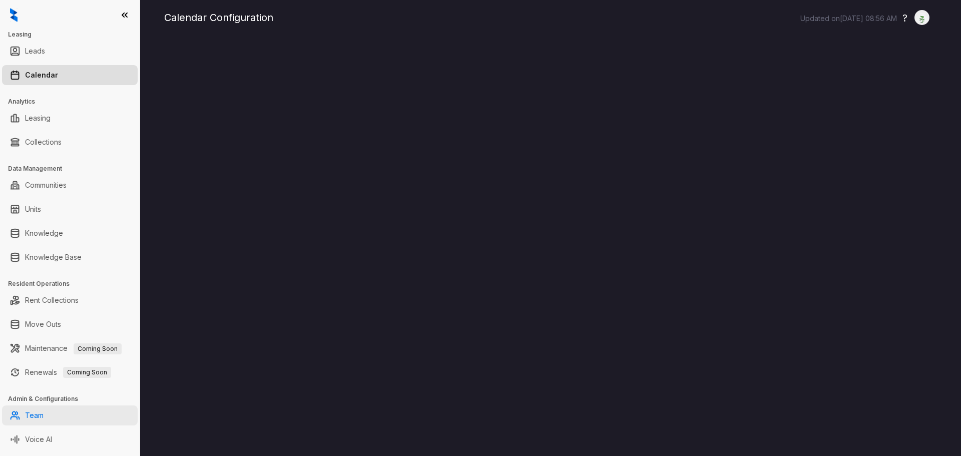
click at [29, 412] on link "Team" at bounding box center [34, 415] width 19 height 20
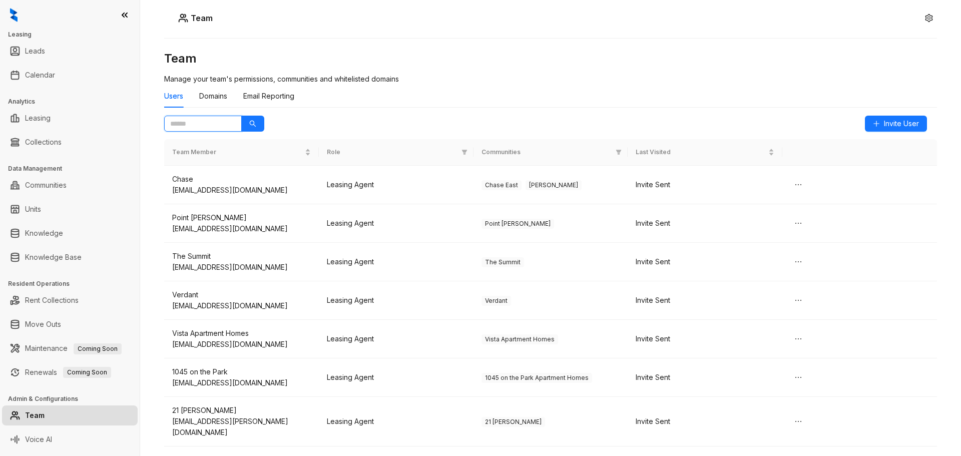
click at [196, 125] on input "text" at bounding box center [199, 123] width 58 height 11
type input "****"
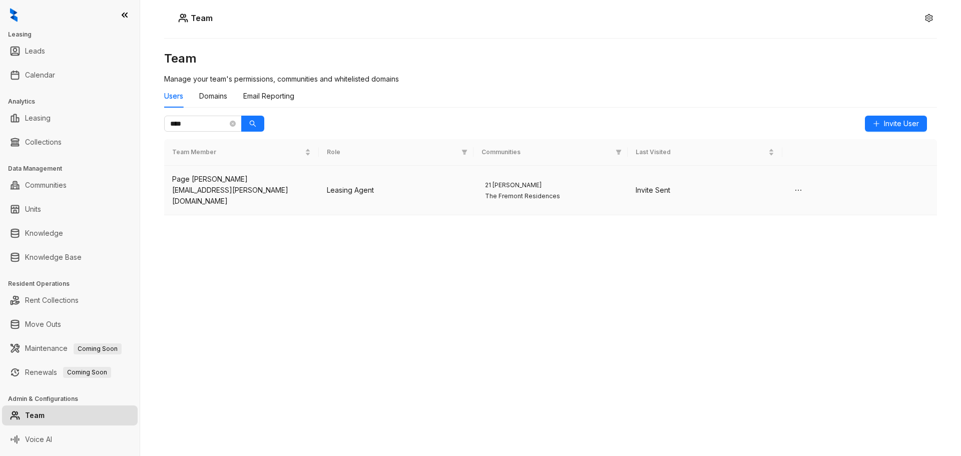
click at [246, 187] on div "page.fredrick@aircommunities.com" at bounding box center [241, 196] width 139 height 22
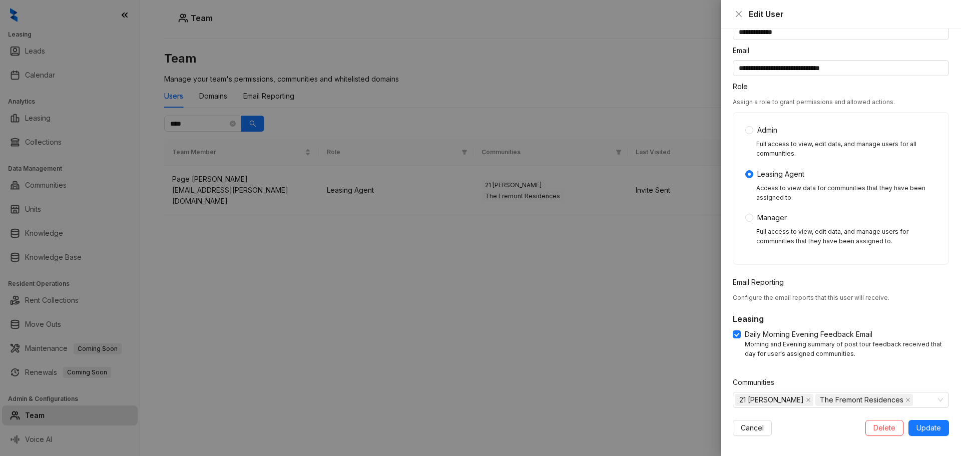
scroll to position [52, 0]
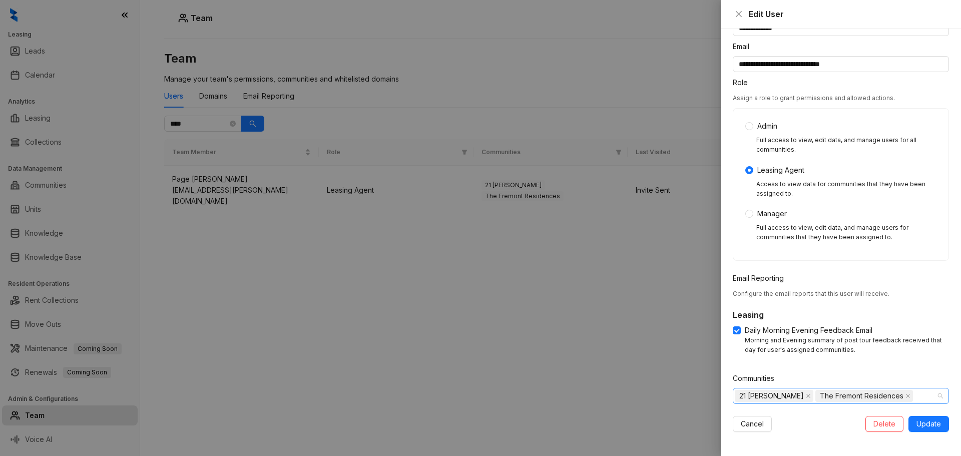
click at [910, 394] on div "21 Fitzsimons The Fremont Residences" at bounding box center [836, 396] width 202 height 14
click at [740, 417] on icon "caret-down" at bounding box center [741, 417] width 2 height 4
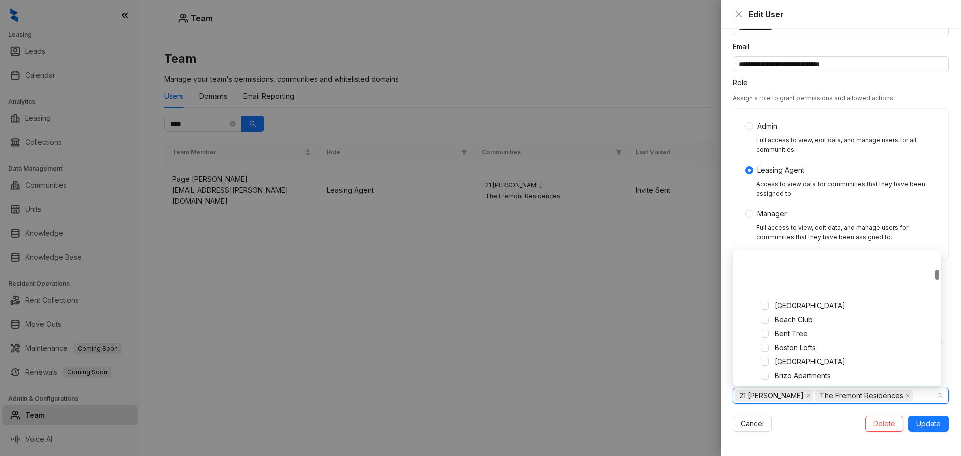
scroll to position [200, 0]
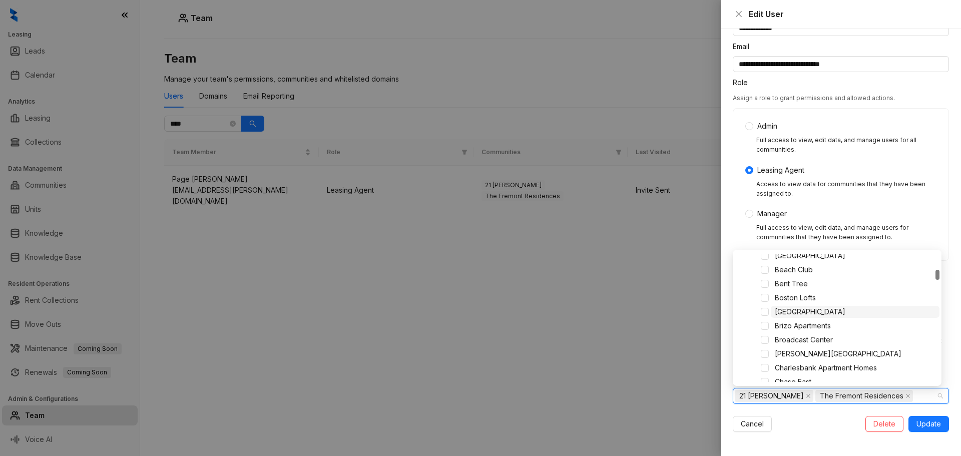
click at [804, 310] on span "[GEOGRAPHIC_DATA]" at bounding box center [810, 311] width 71 height 9
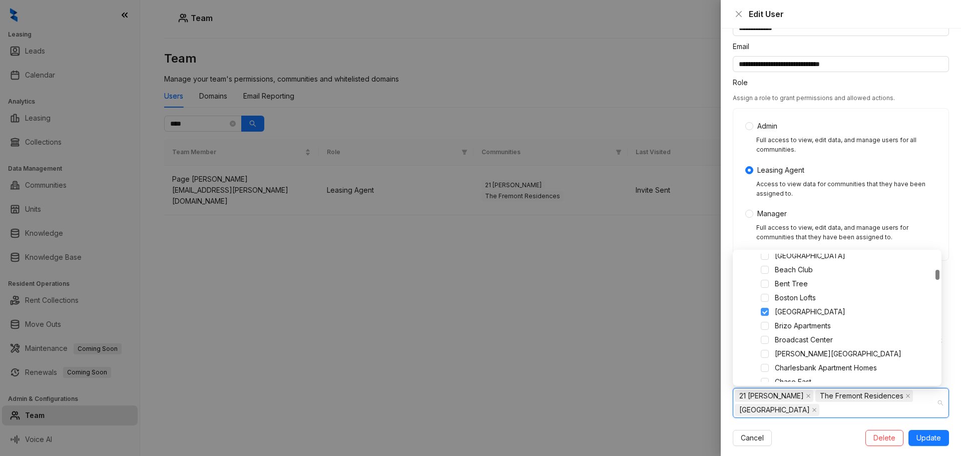
click at [762, 312] on span at bounding box center [765, 312] width 8 height 8
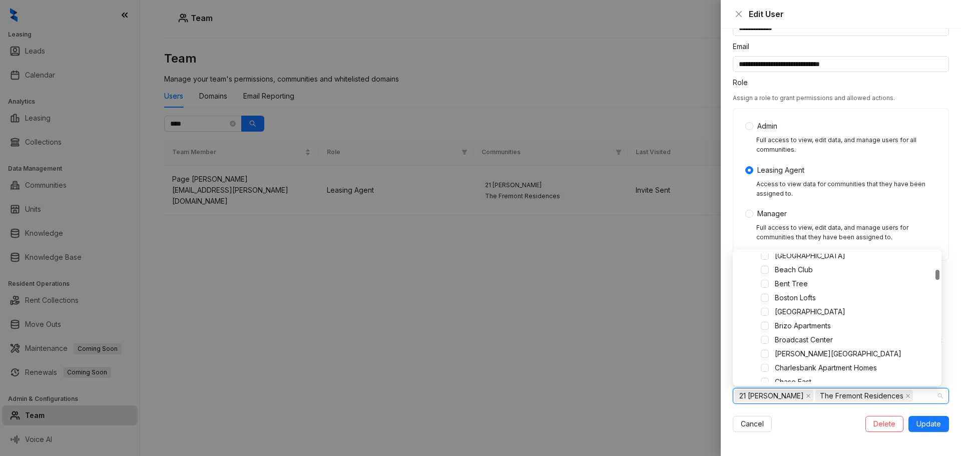
scroll to position [150, 0]
click at [768, 293] on span at bounding box center [765, 292] width 8 height 8
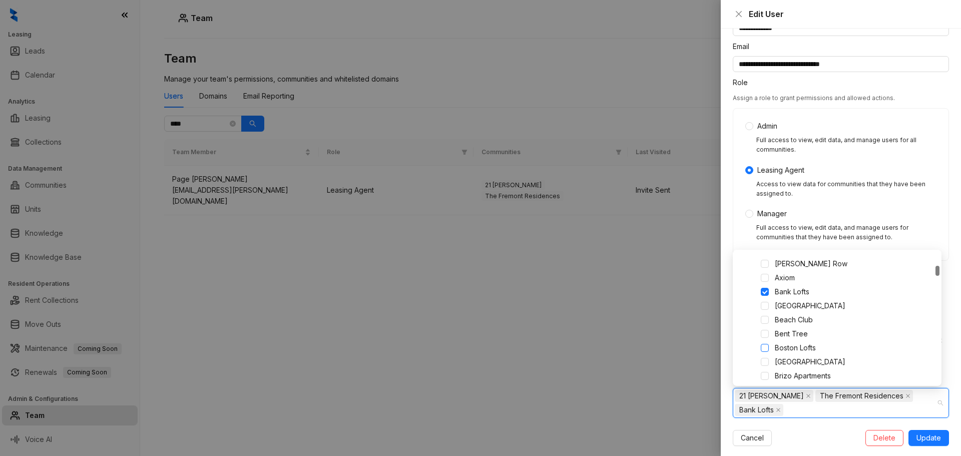
click at [763, 350] on span at bounding box center [765, 348] width 8 height 8
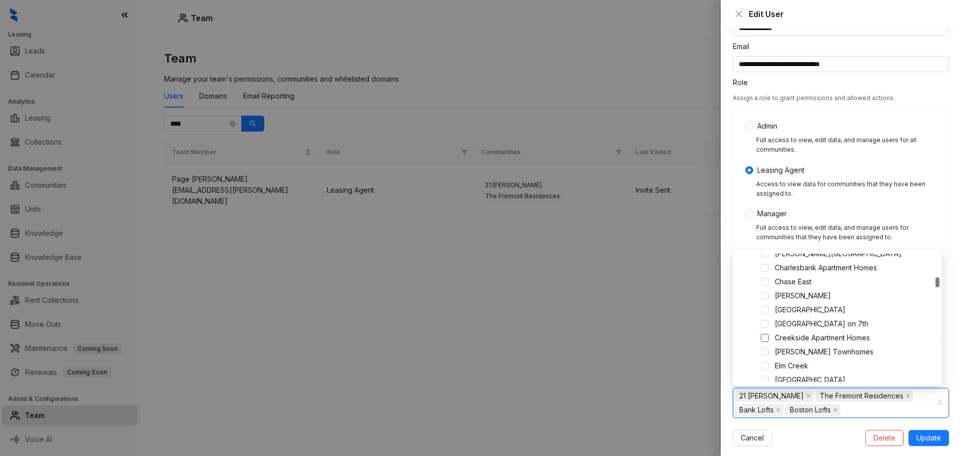
click at [764, 336] on span at bounding box center [765, 338] width 8 height 8
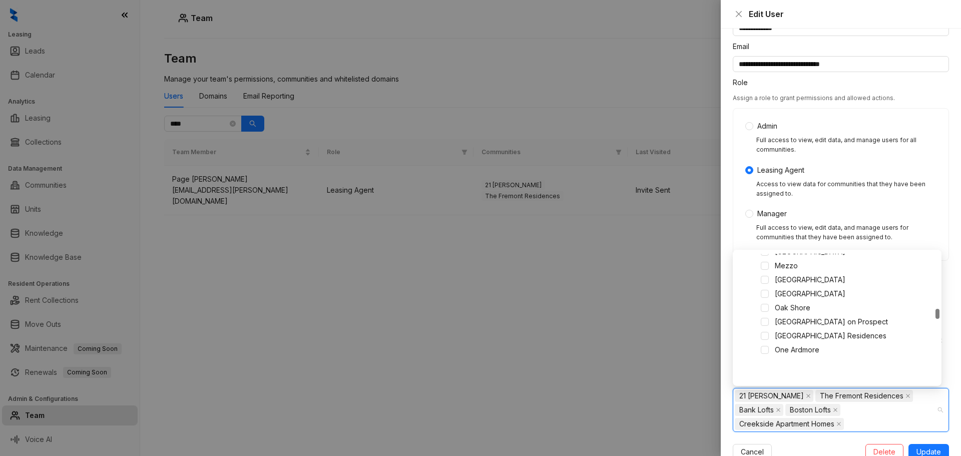
scroll to position [700, 0]
click at [766, 302] on span at bounding box center [765, 302] width 8 height 8
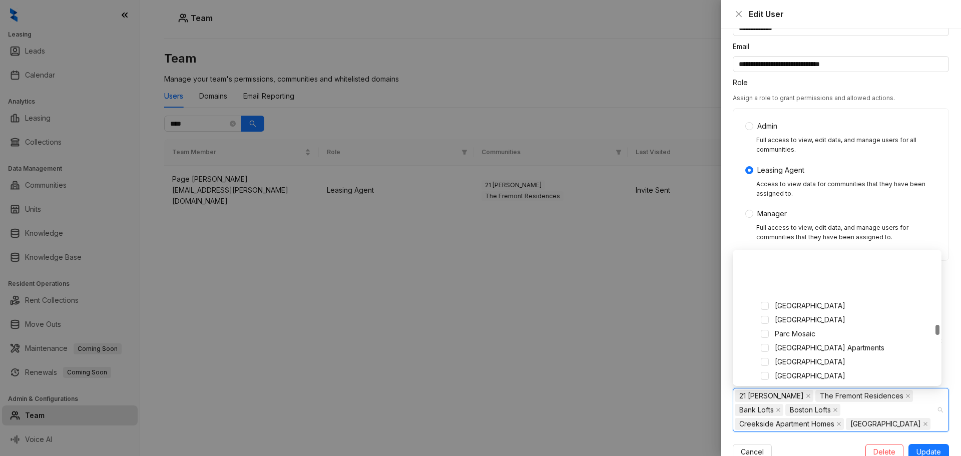
scroll to position [901, 0]
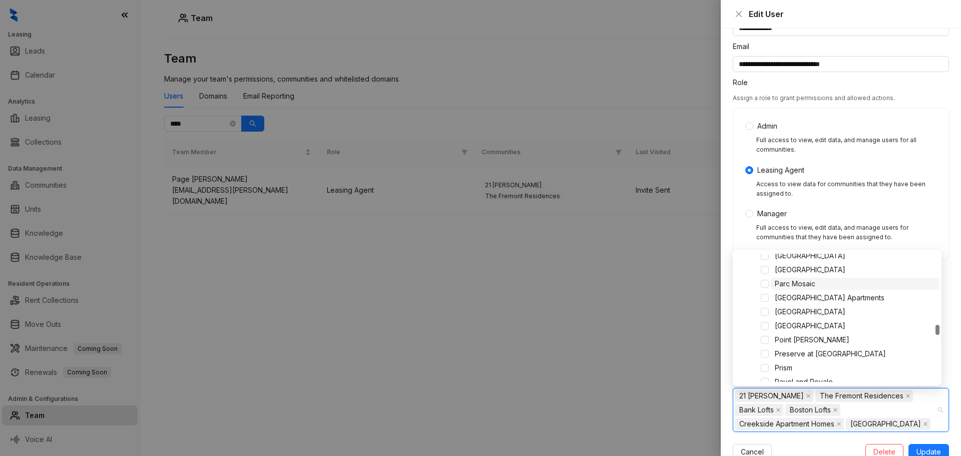
click at [782, 284] on span "Parc Mosaic" at bounding box center [795, 283] width 41 height 9
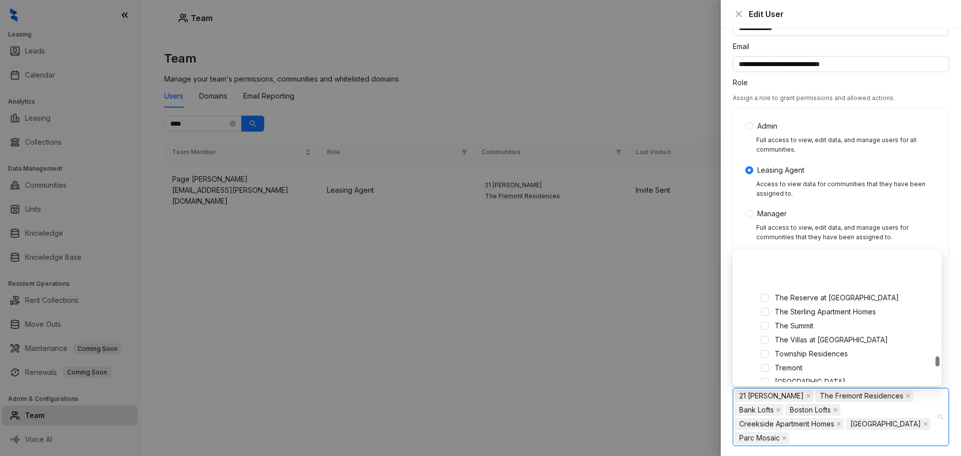
scroll to position [1301, 0]
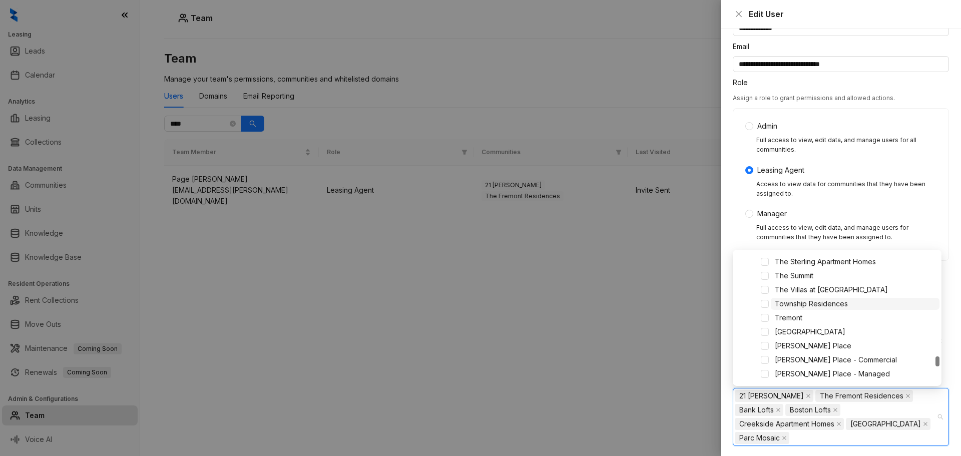
click at [815, 302] on span "Township Residences" at bounding box center [811, 303] width 73 height 9
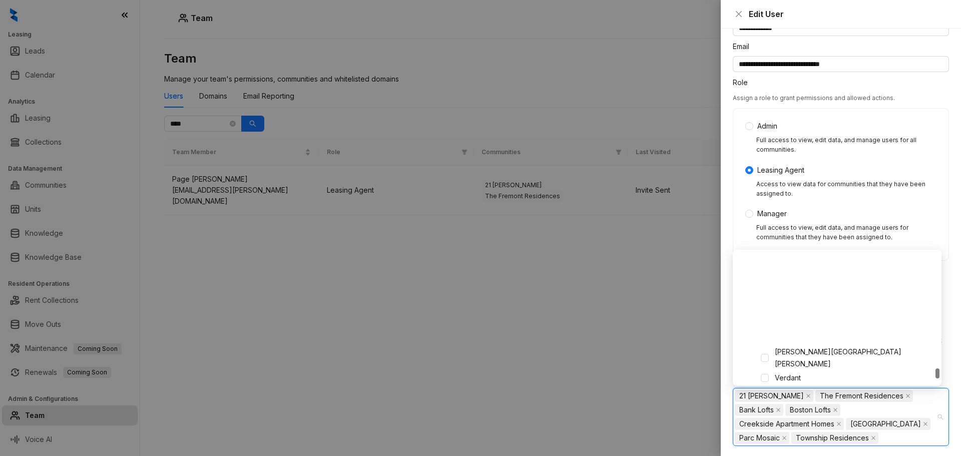
scroll to position [1451, 0]
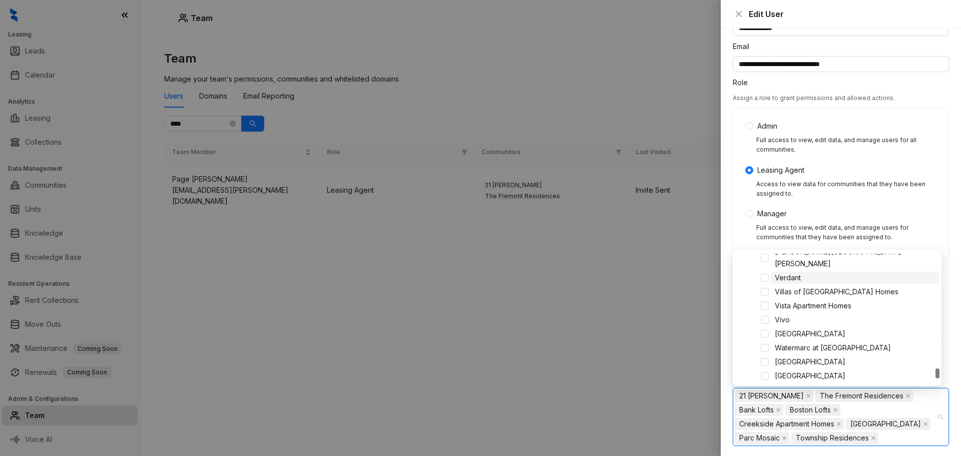
click at [776, 273] on span "Verdant" at bounding box center [788, 277] width 26 height 9
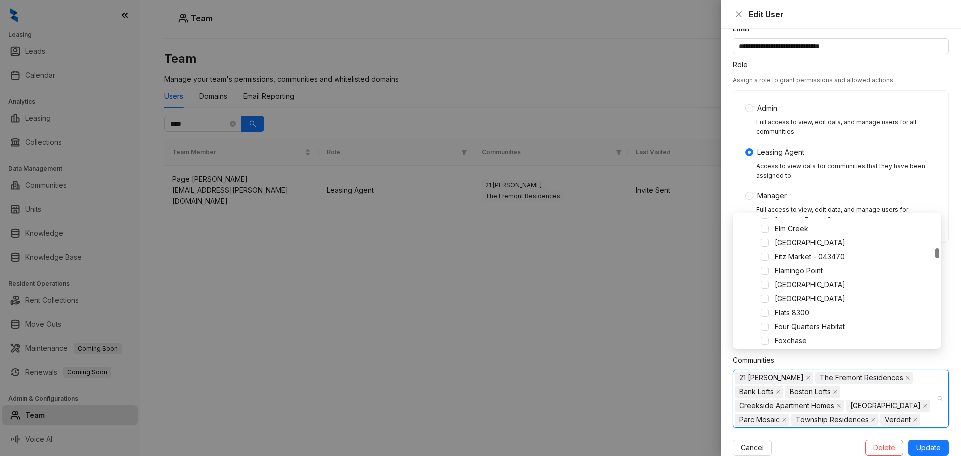
scroll to position [94, 0]
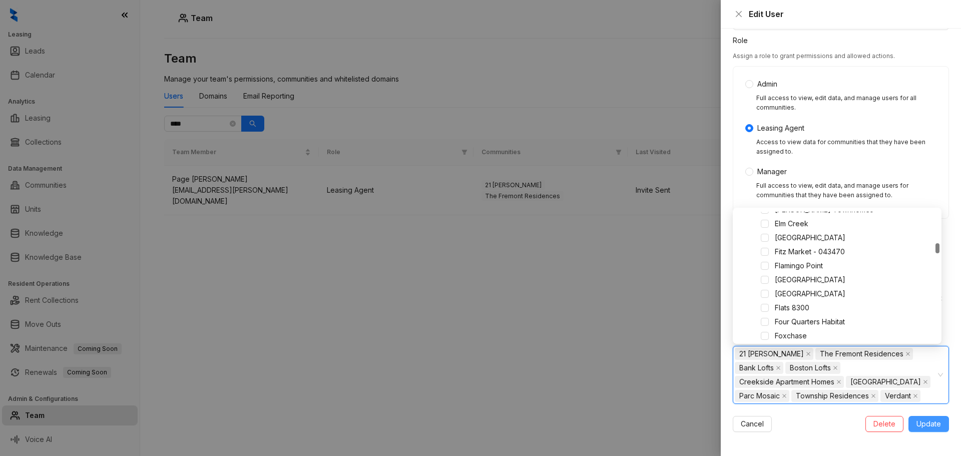
click at [923, 418] on span "Update" at bounding box center [928, 423] width 25 height 11
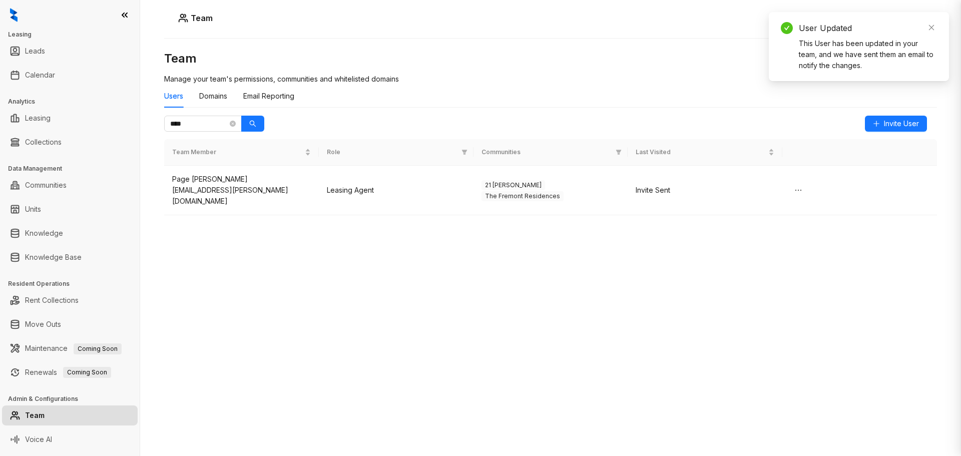
scroll to position [52, 0]
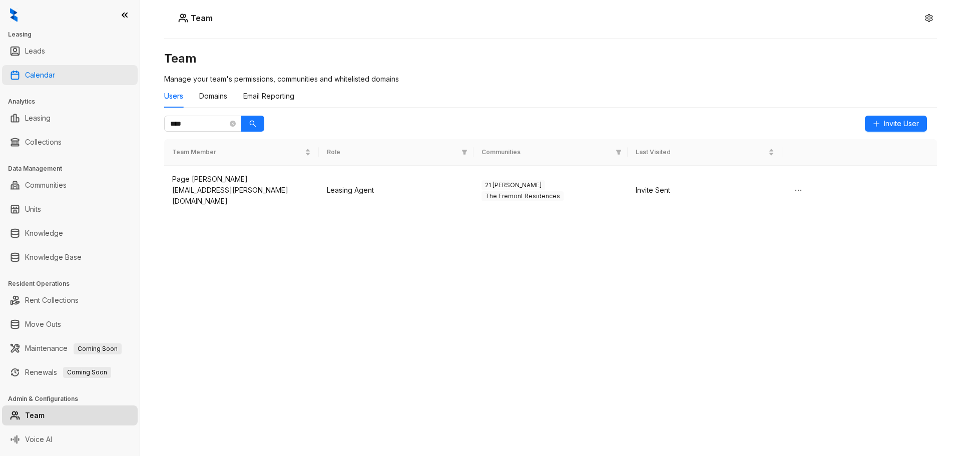
click at [30, 71] on link "Calendar" at bounding box center [40, 75] width 30 height 20
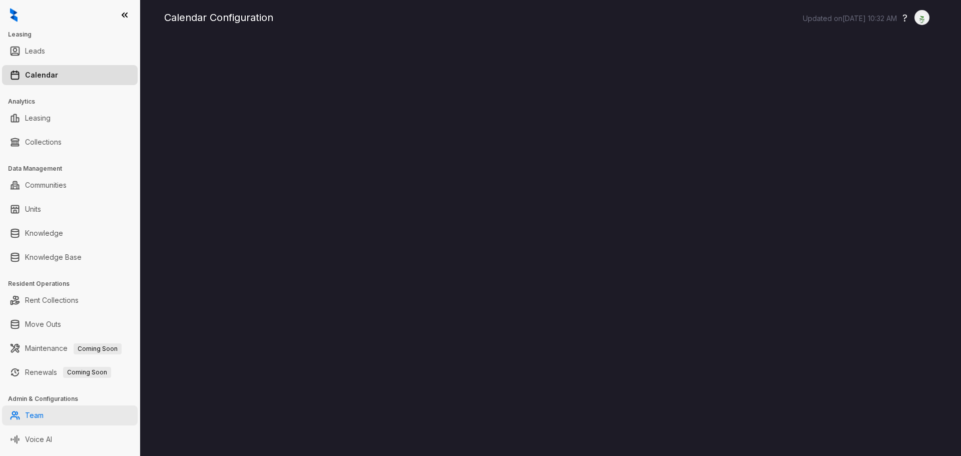
click at [44, 415] on link "Team" at bounding box center [34, 415] width 19 height 20
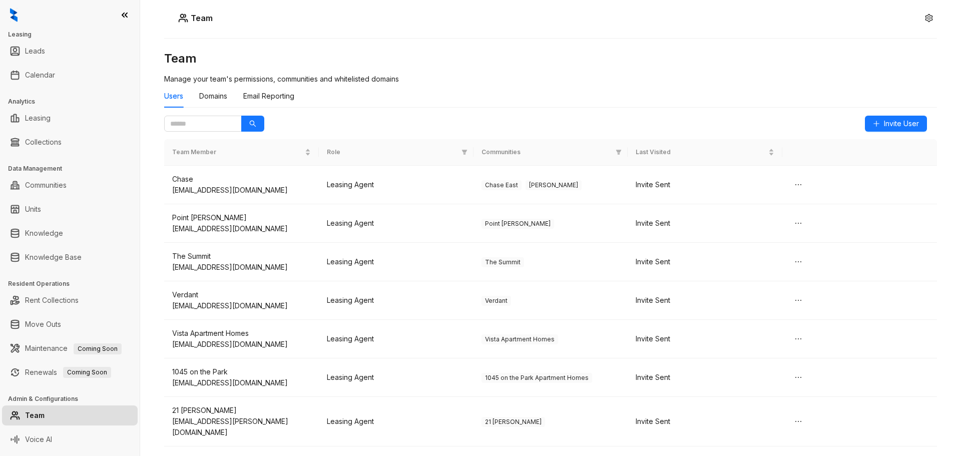
click at [204, 110] on div "Users Domains Email Reporting" at bounding box center [550, 100] width 773 height 31
click at [199, 128] on input "text" at bounding box center [199, 123] width 58 height 11
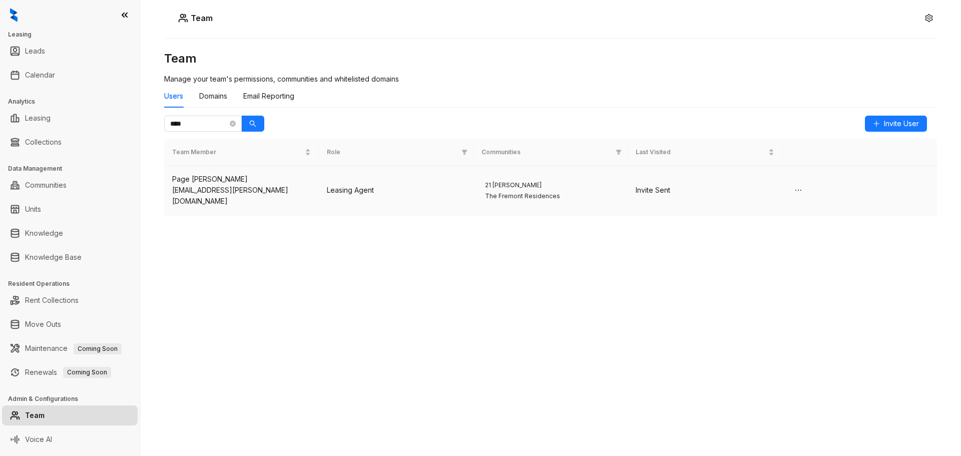
click at [213, 179] on div "Page Fredrick" at bounding box center [241, 179] width 139 height 11
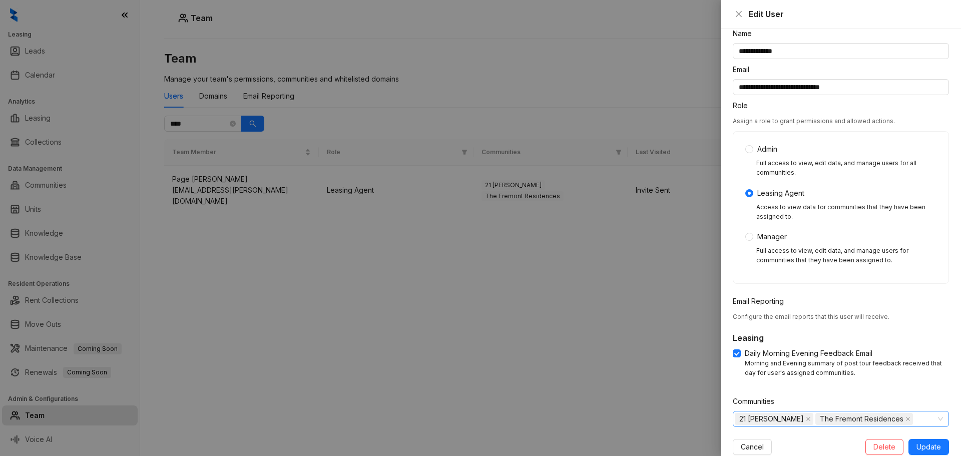
scroll to position [52, 0]
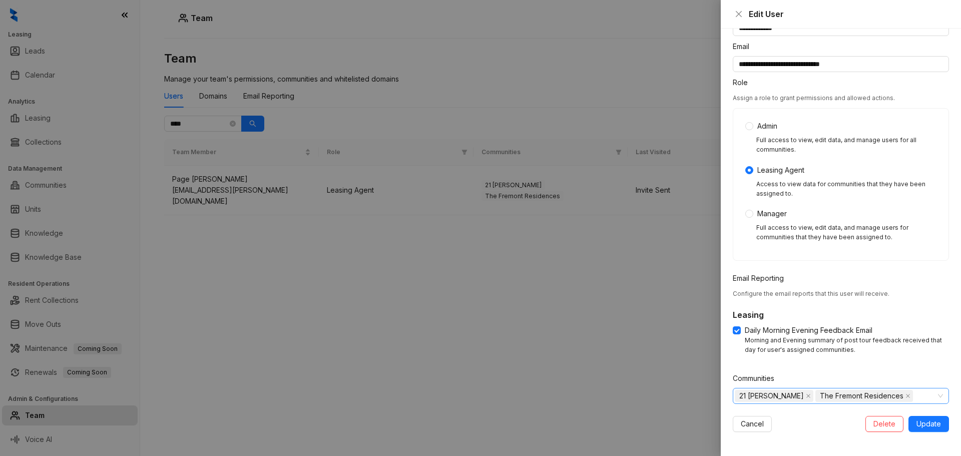
click at [936, 396] on div "21 Fitzsimons The Fremont Residences" at bounding box center [841, 396] width 216 height 16
click at [741, 417] on icon "caret-down" at bounding box center [741, 417] width 2 height 4
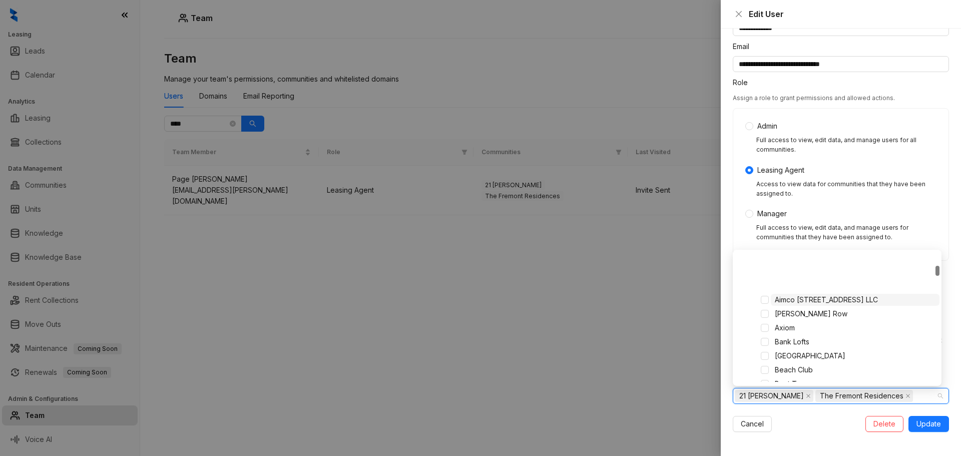
scroll to position [150, 0]
click at [805, 346] on span "Boston Lofts" at bounding box center [795, 347] width 41 height 9
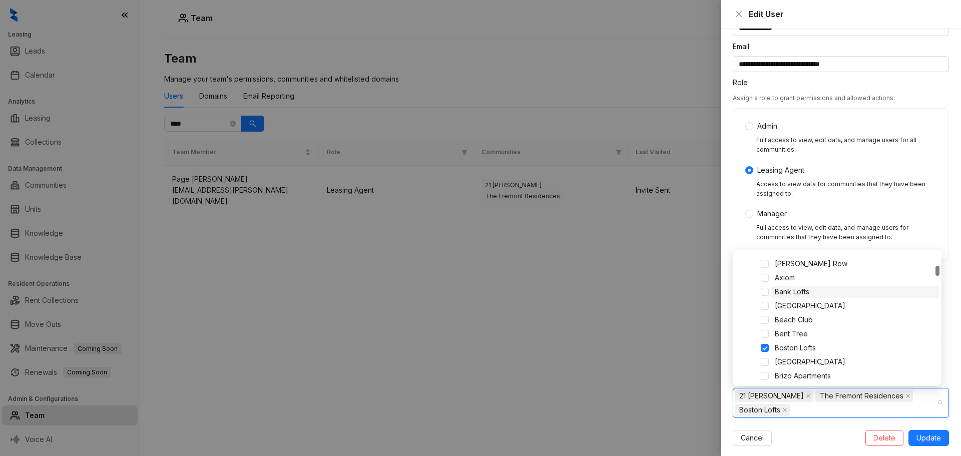
click at [783, 292] on span "Bank Lofts" at bounding box center [792, 291] width 35 height 9
click at [785, 359] on span "[GEOGRAPHIC_DATA]" at bounding box center [810, 361] width 71 height 9
click at [763, 359] on span at bounding box center [765, 362] width 8 height 8
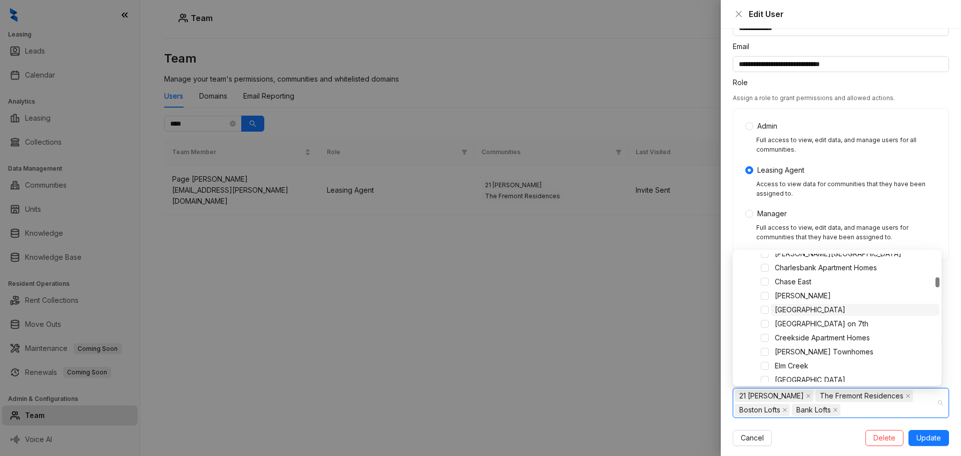
scroll to position [350, 0]
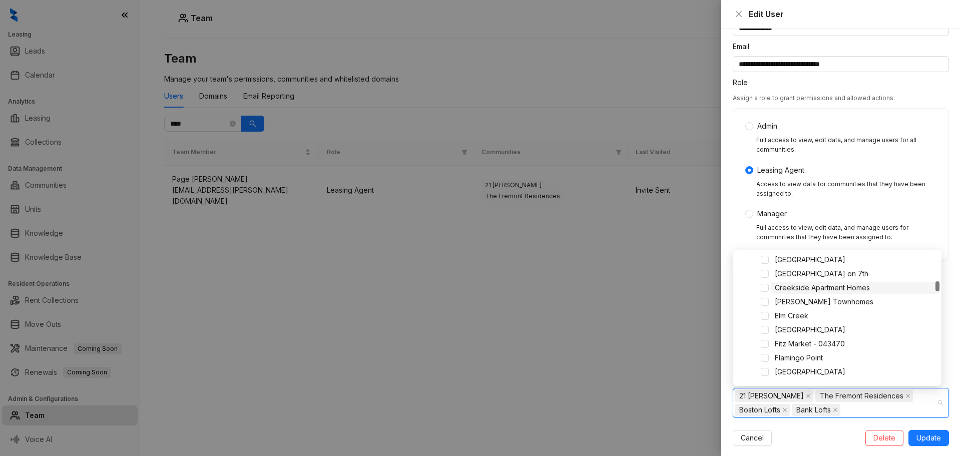
click at [823, 289] on span "Creekside Apartment Homes" at bounding box center [822, 287] width 95 height 9
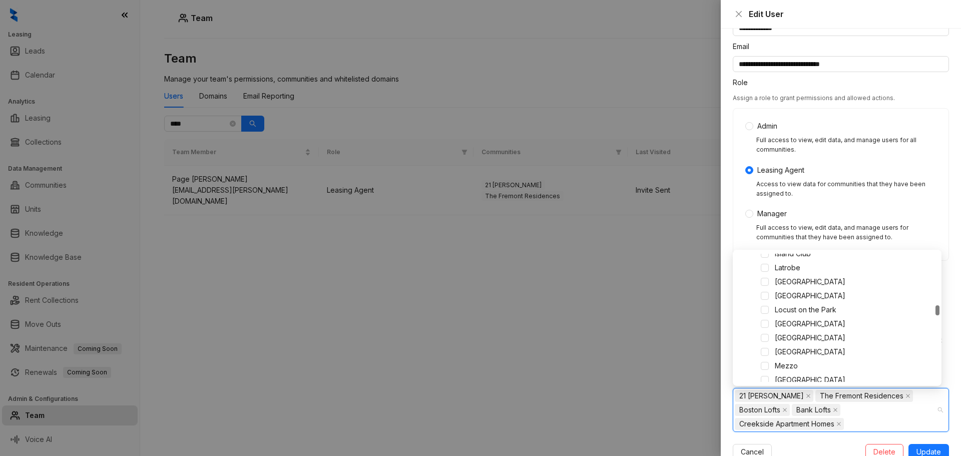
scroll to position [700, 0]
click at [821, 304] on span "[GEOGRAPHIC_DATA]" at bounding box center [810, 301] width 71 height 9
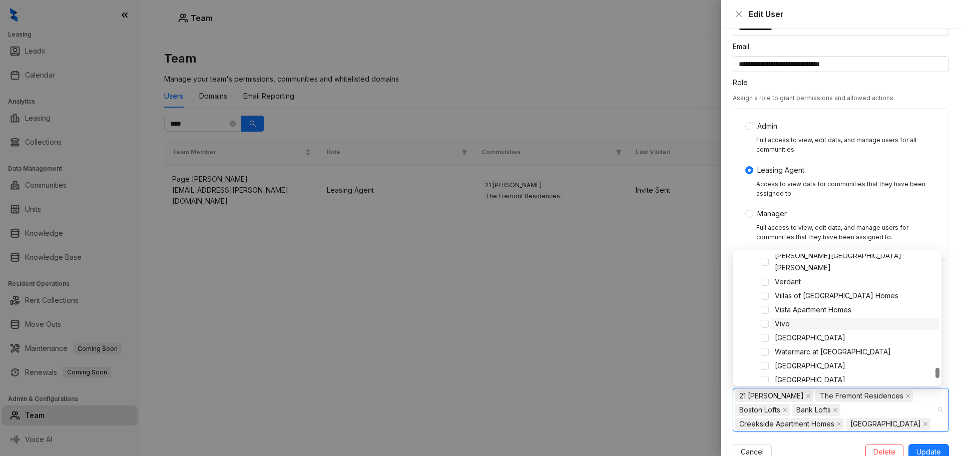
scroll to position [1397, 0]
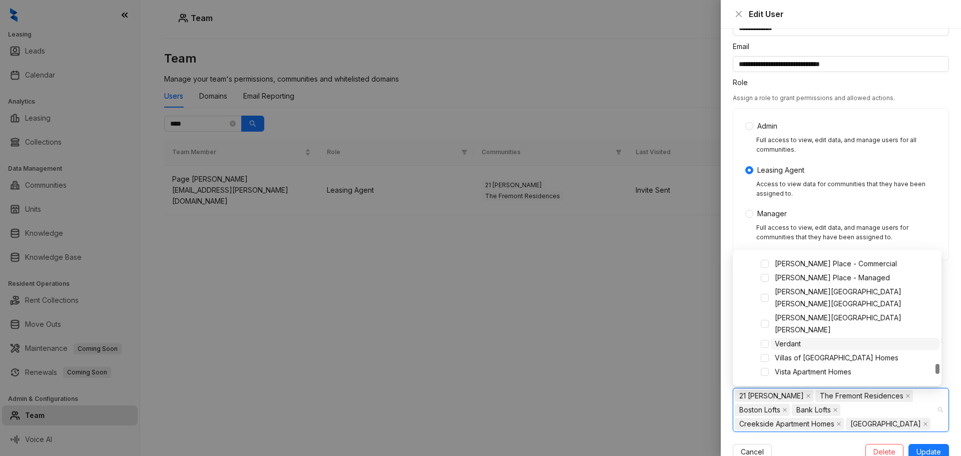
drag, startPoint x: 783, startPoint y: 318, endPoint x: 801, endPoint y: 319, distance: 17.5
click at [783, 339] on span "Verdant" at bounding box center [788, 343] width 26 height 9
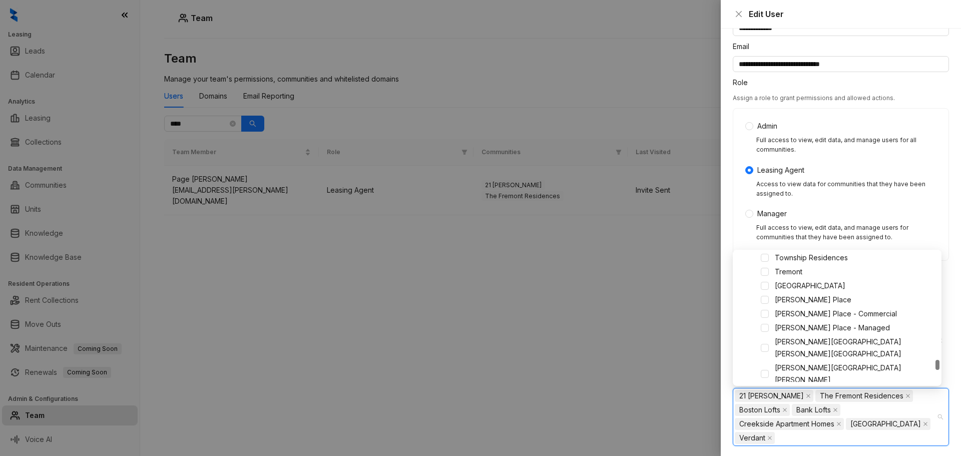
scroll to position [1297, 0]
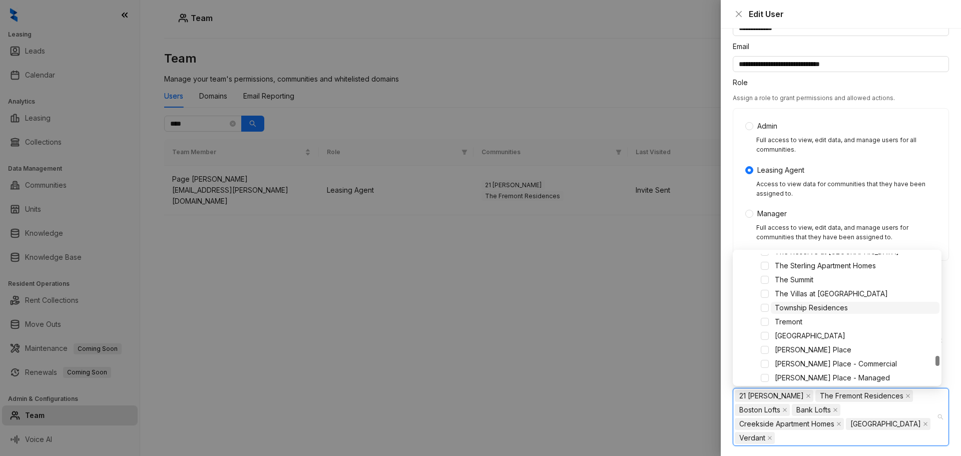
click at [833, 309] on span "Township Residences" at bounding box center [811, 307] width 73 height 9
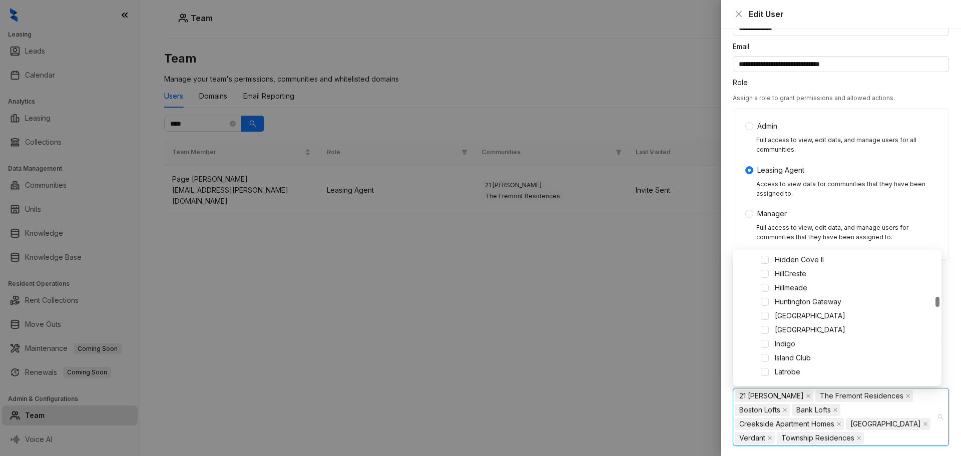
scroll to position [296, 0]
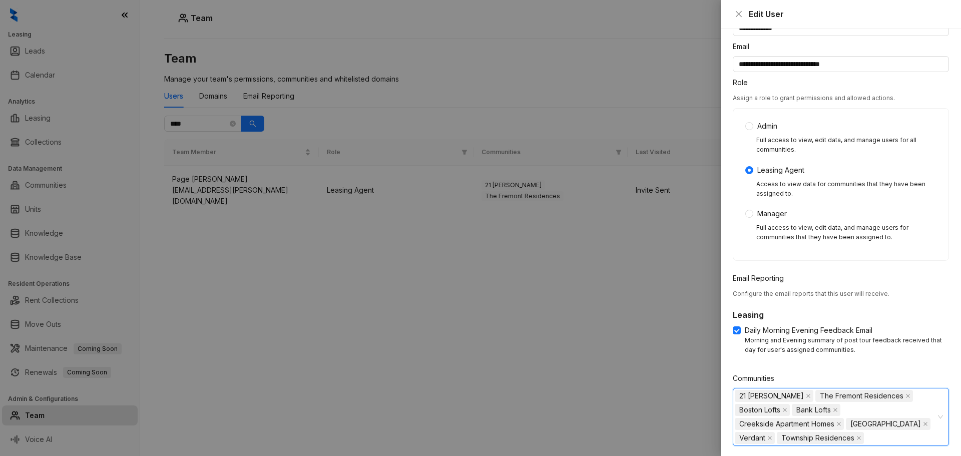
click at [910, 442] on div "21 Fitzsimons The Fremont Residences Boston Lofts Bank Lofts Creekside Apartmen…" at bounding box center [836, 417] width 202 height 56
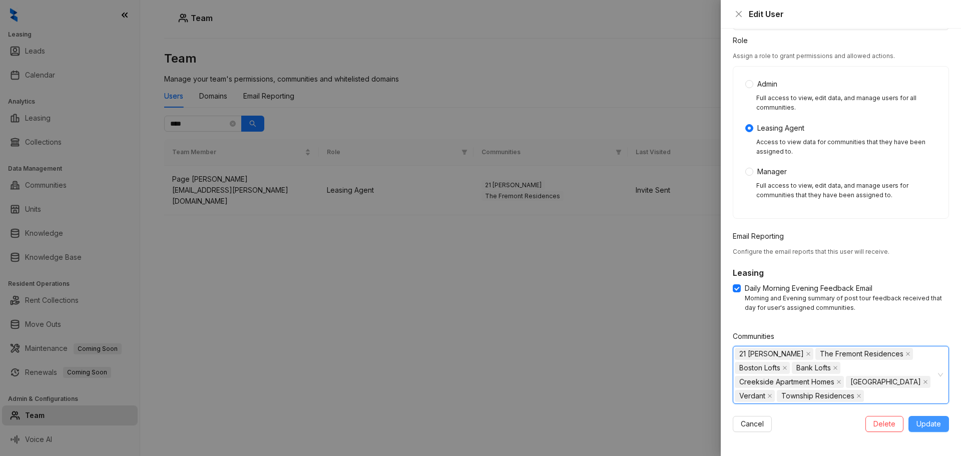
click at [921, 423] on span "Update" at bounding box center [928, 423] width 25 height 11
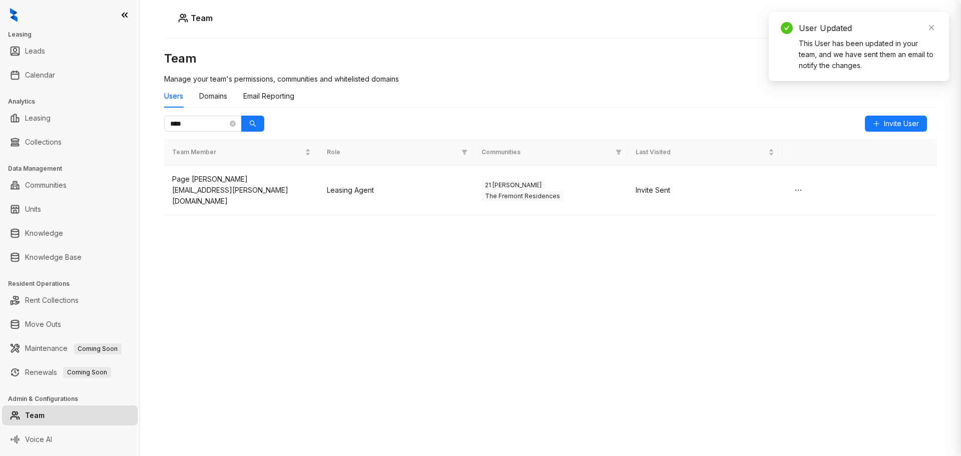
scroll to position [52, 0]
click at [557, 197] on td "21 Fitzsimons The Fremont Residences" at bounding box center [550, 191] width 155 height 50
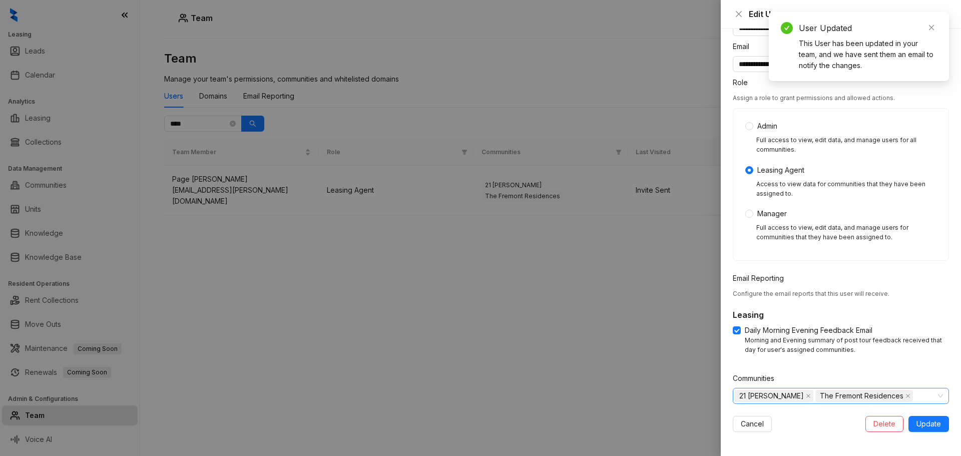
click at [931, 396] on div "21 Fitzsimons The Fremont Residences" at bounding box center [841, 396] width 216 height 16
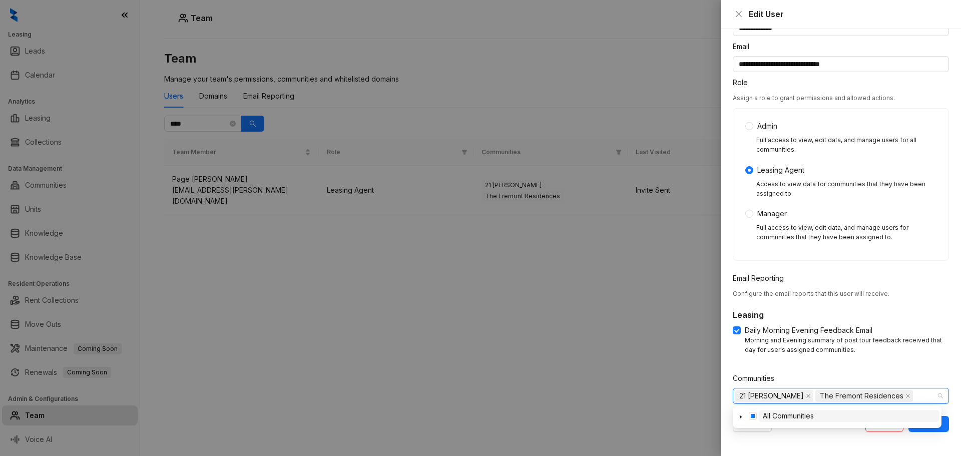
drag, startPoint x: 555, startPoint y: 324, endPoint x: 561, endPoint y: 314, distance: 11.7
click at [556, 324] on div at bounding box center [480, 228] width 961 height 456
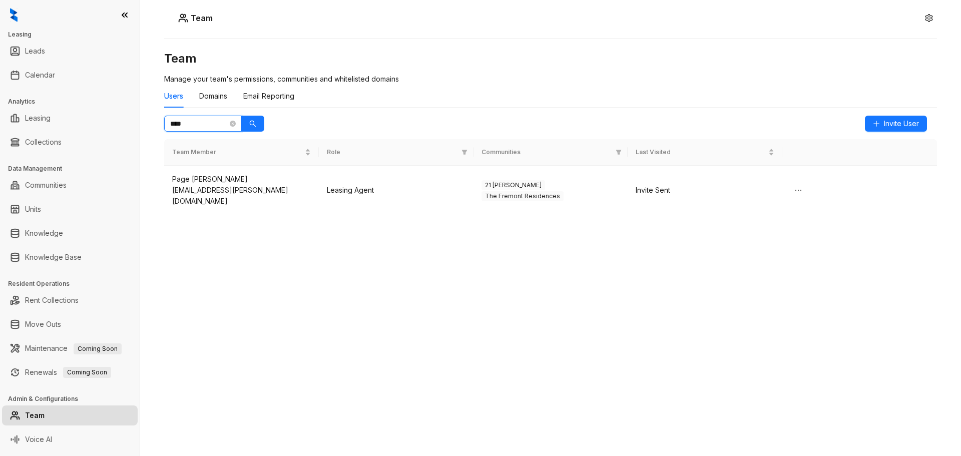
click at [196, 127] on input "****" at bounding box center [199, 123] width 58 height 11
click at [193, 125] on input "*****" at bounding box center [199, 123] width 58 height 11
type input "****"
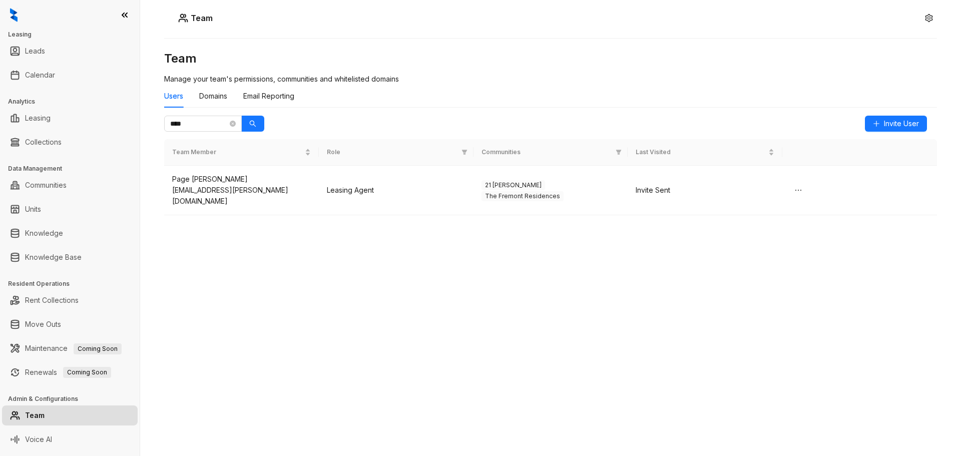
click at [249, 74] on div "Team Manage your team's permissions, communities and whitelisted domains Users …" at bounding box center [550, 207] width 773 height 313
click at [252, 92] on div "Email Reporting" at bounding box center [268, 96] width 51 height 11
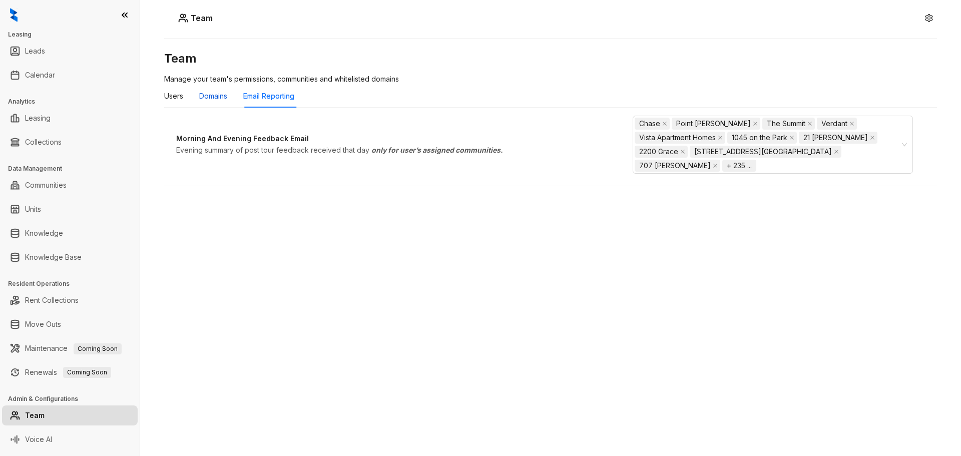
click at [217, 96] on div "Domains" at bounding box center [213, 96] width 28 height 11
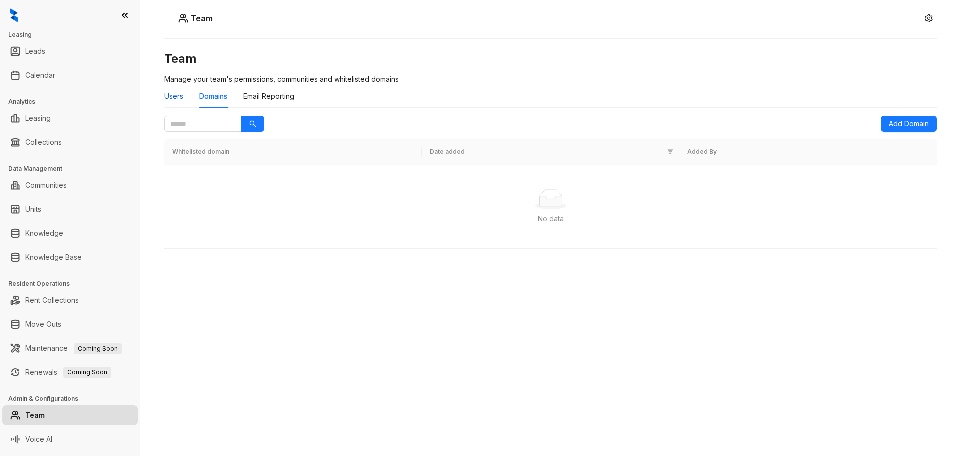
click at [179, 96] on div "Users" at bounding box center [173, 96] width 19 height 11
click at [172, 98] on div "Users" at bounding box center [173, 96] width 19 height 11
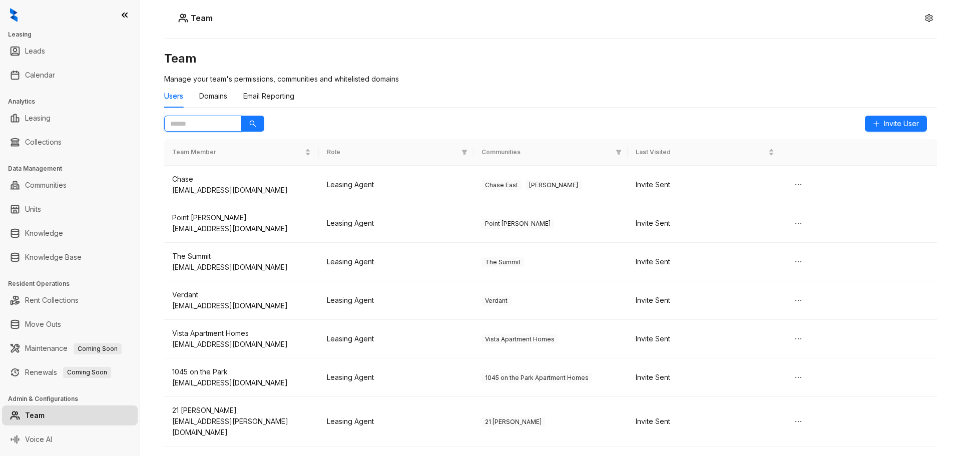
click at [191, 125] on input "text" at bounding box center [199, 123] width 58 height 11
type input "****"
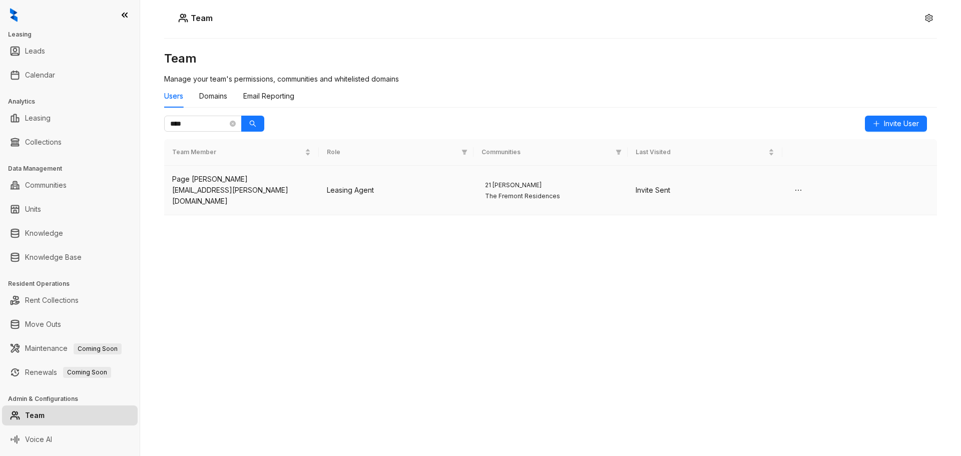
click at [259, 183] on div "Page Fredrick" at bounding box center [241, 179] width 139 height 11
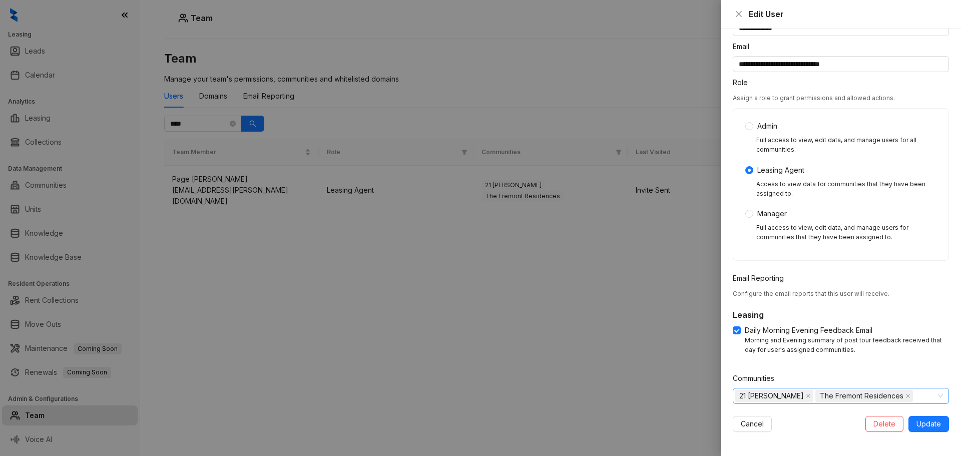
click at [935, 399] on div "21 Fitzsimons The Fremont Residences" at bounding box center [841, 396] width 216 height 16
click at [740, 415] on icon "caret-down" at bounding box center [740, 416] width 5 height 5
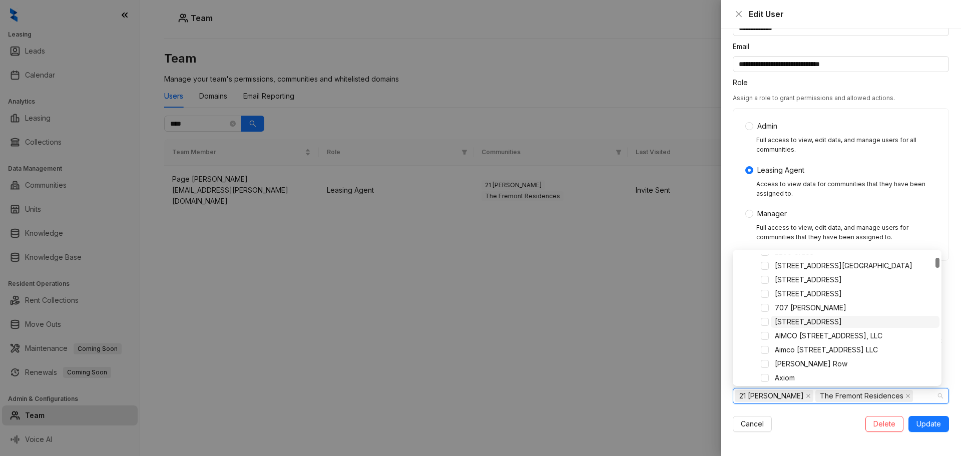
scroll to position [100, 0]
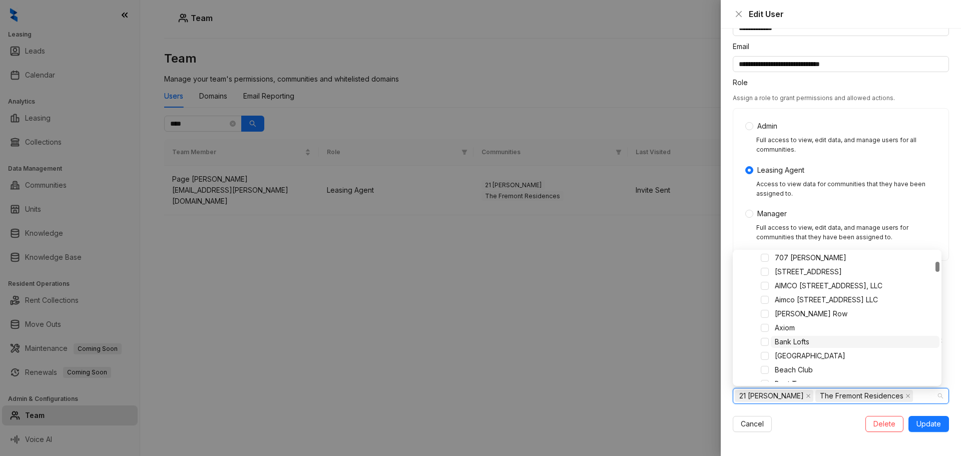
click at [784, 341] on span "Bank Lofts" at bounding box center [792, 341] width 35 height 9
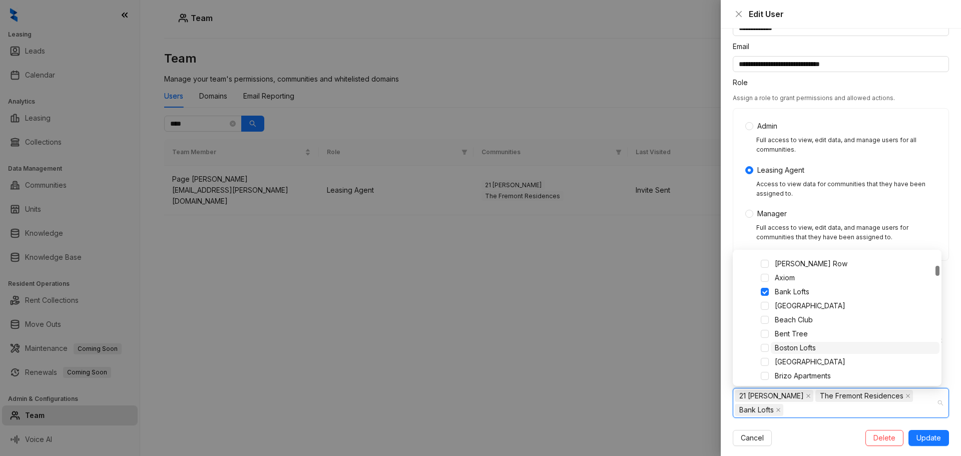
click at [797, 347] on span "Boston Lofts" at bounding box center [795, 347] width 41 height 9
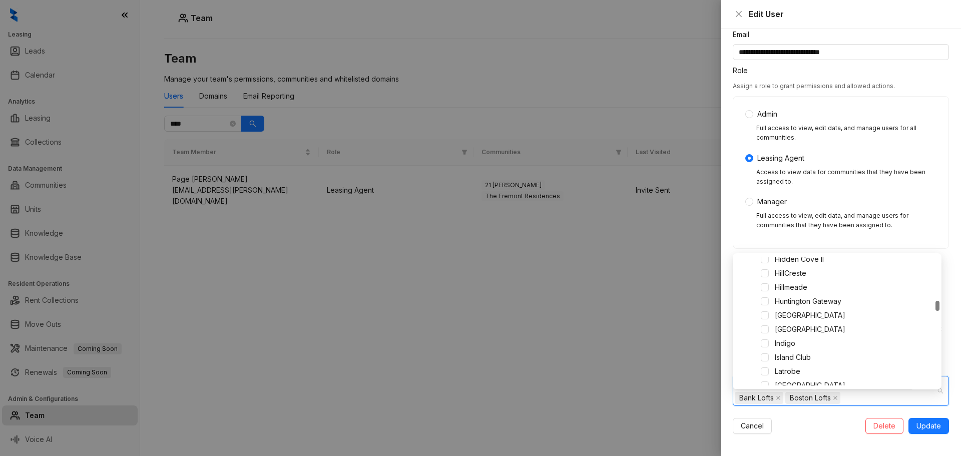
scroll to position [66, 0]
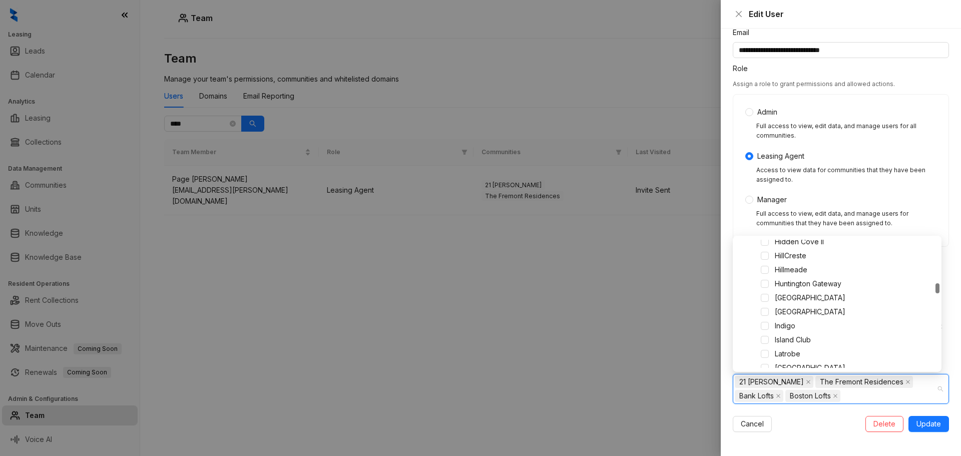
click at [813, 428] on div "Cancel Delete Update" at bounding box center [841, 424] width 216 height 16
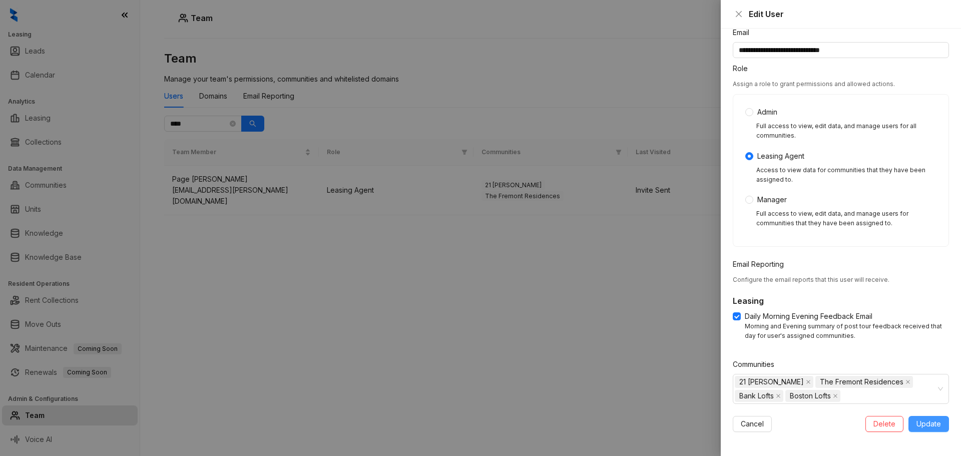
click at [926, 421] on span "Update" at bounding box center [928, 423] width 25 height 11
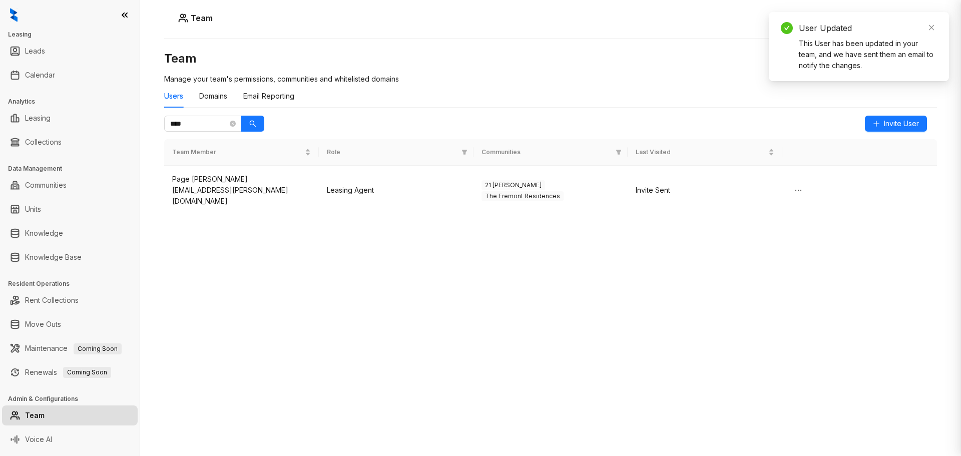
scroll to position [52, 0]
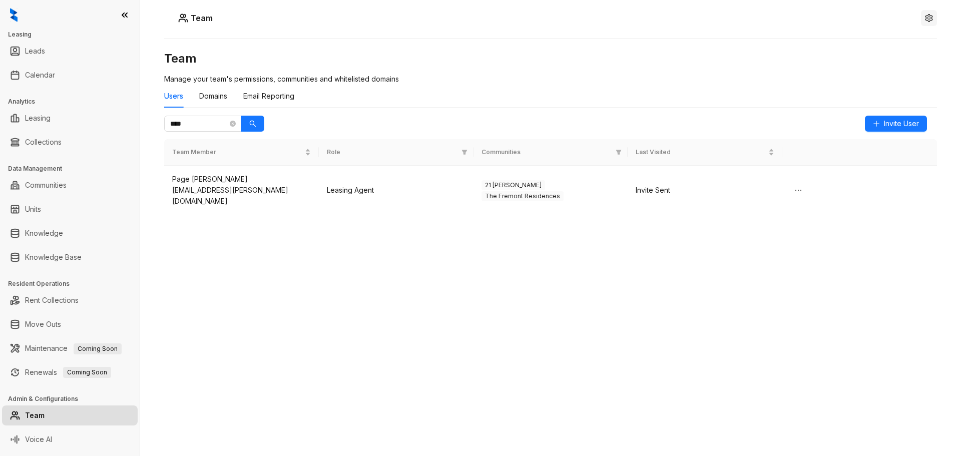
click at [927, 17] on icon "setting" at bounding box center [929, 18] width 8 height 8
click at [935, 46] on span "Logout" at bounding box center [928, 46] width 23 height 11
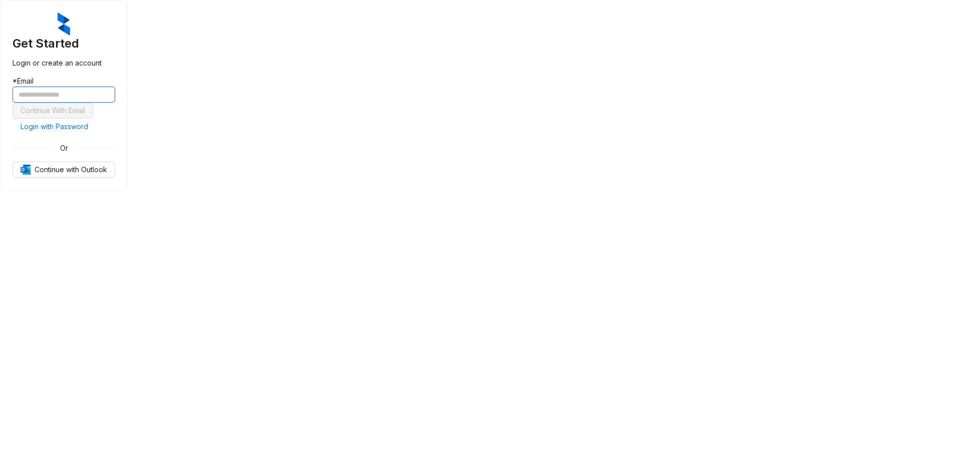
click at [115, 103] on input "text" at bounding box center [64, 95] width 103 height 16
type input "**********"
click at [13, 103] on button "Continue With Email" at bounding box center [53, 111] width 81 height 16
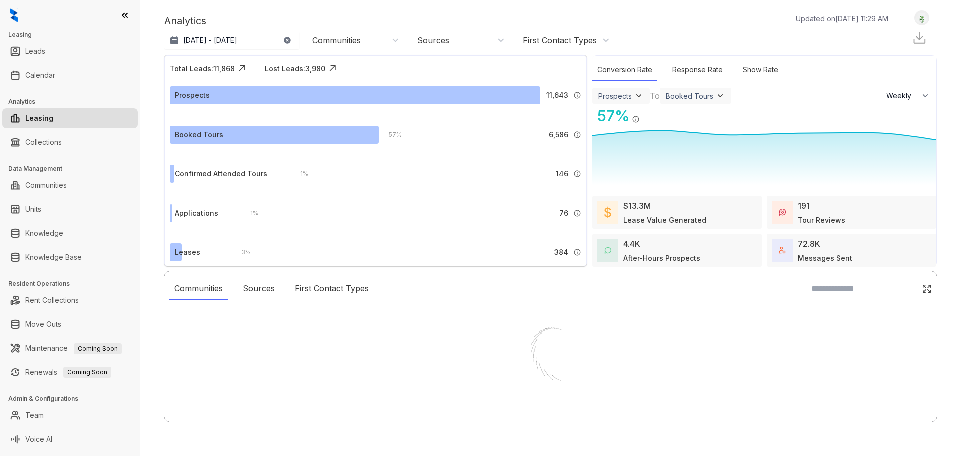
select select "******"
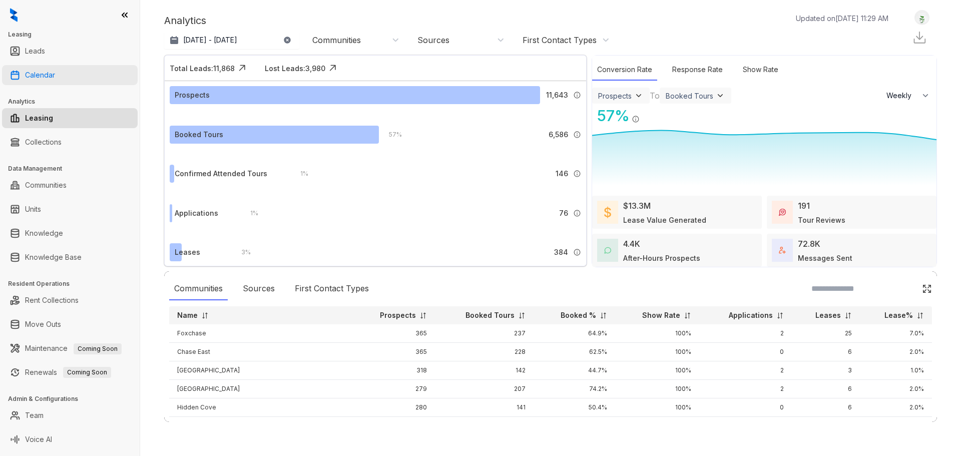
click at [38, 81] on link "Calendar" at bounding box center [40, 75] width 30 height 20
click at [38, 415] on link "Team" at bounding box center [34, 415] width 19 height 20
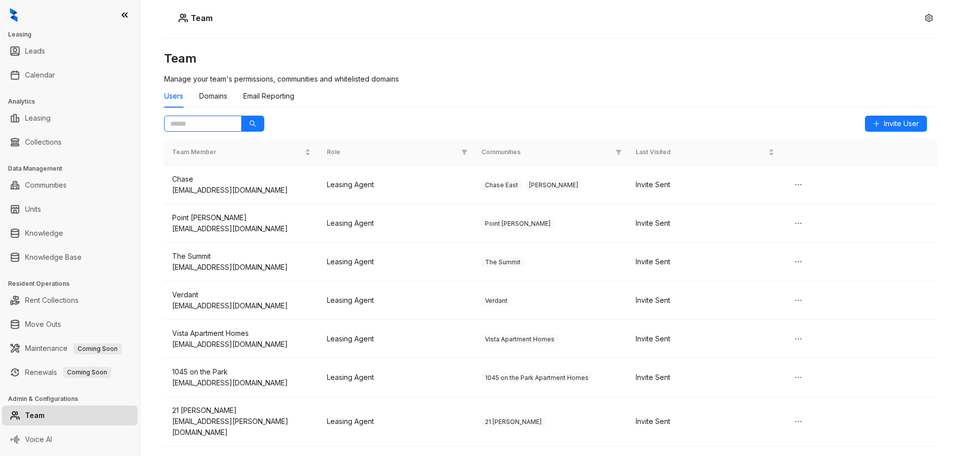
click at [198, 119] on input "text" at bounding box center [199, 123] width 58 height 11
type input "****"
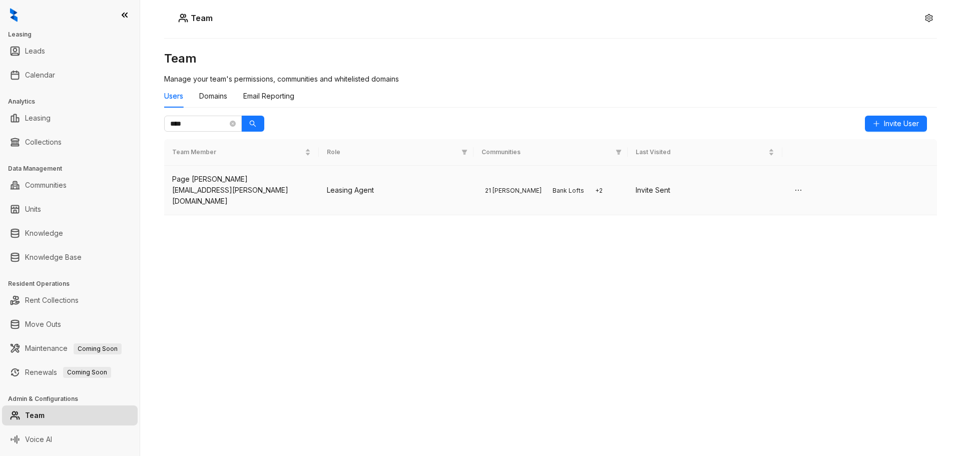
click at [239, 191] on div "page.fredrick@aircommunities.com" at bounding box center [241, 196] width 139 height 22
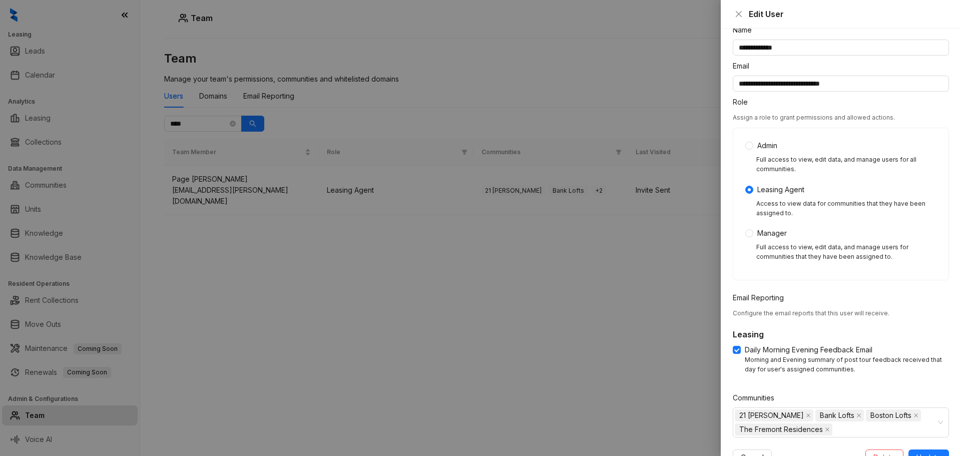
scroll to position [66, 0]
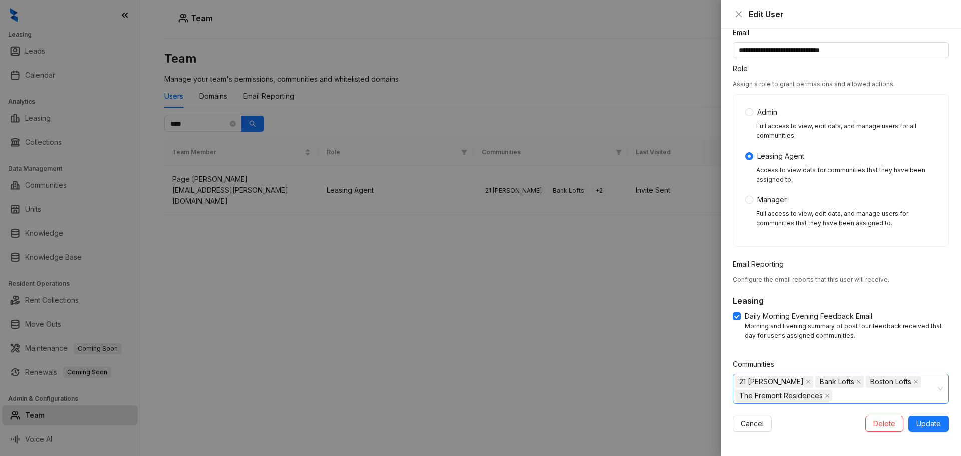
click at [930, 390] on div "21 Fitzsimons Bank Lofts Boston Lofts The Fremont Residences" at bounding box center [841, 389] width 216 height 30
click at [739, 415] on icon "caret-down" at bounding box center [740, 416] width 5 height 5
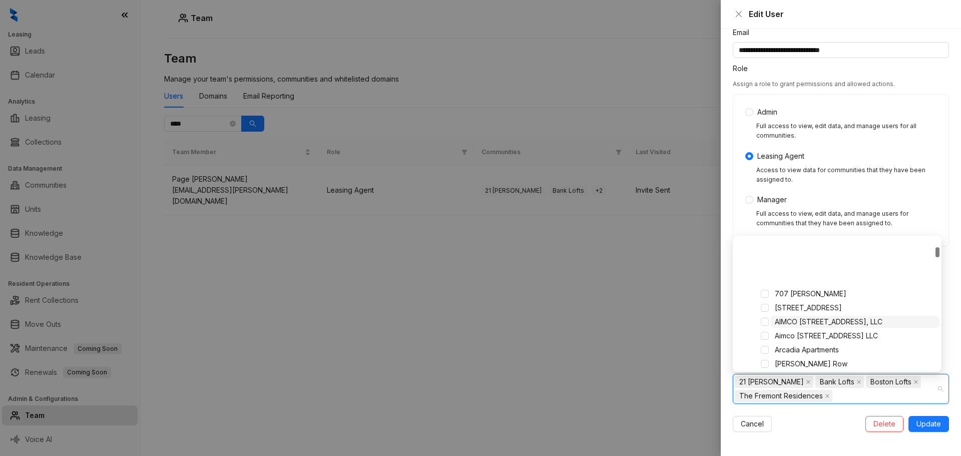
scroll to position [100, 0]
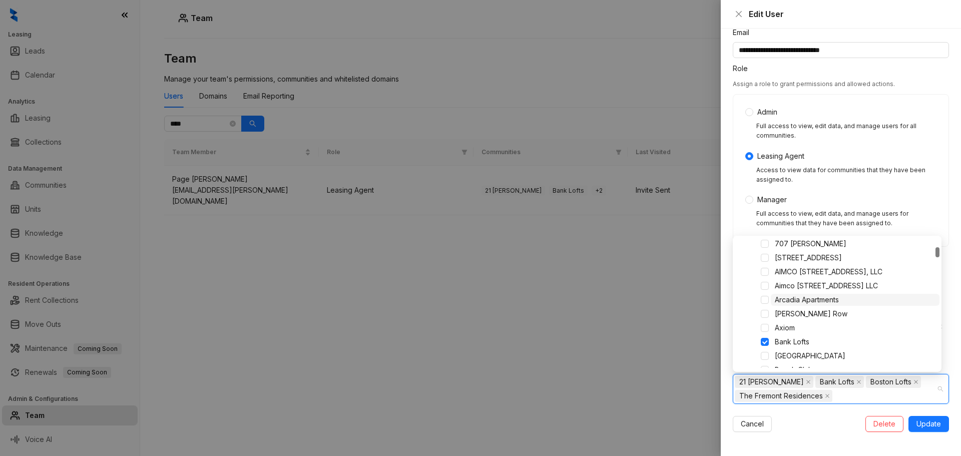
click at [811, 298] on span "Arcadia Apartments" at bounding box center [807, 299] width 64 height 9
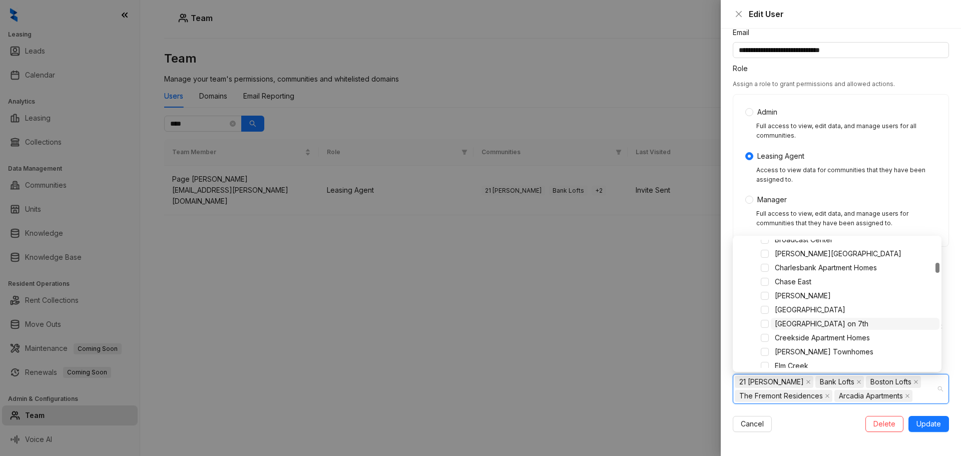
scroll to position [350, 0]
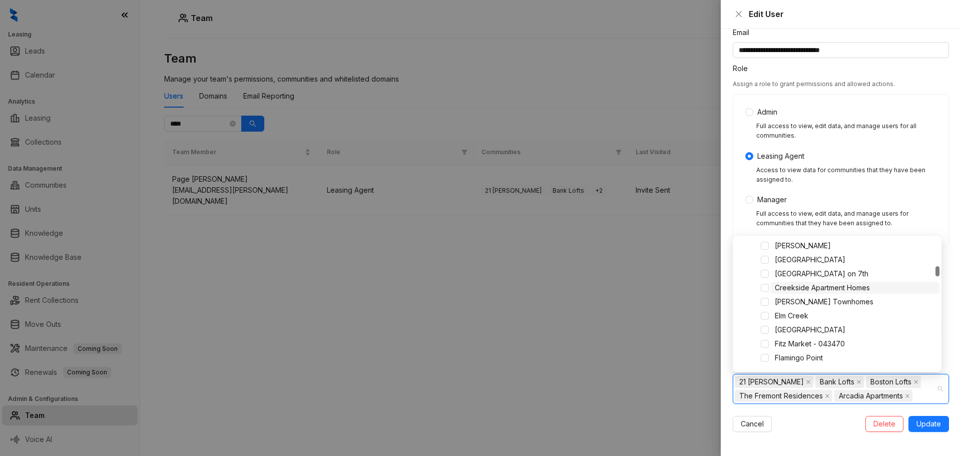
click at [844, 284] on span "Creekside Apartment Homes" at bounding box center [822, 287] width 95 height 9
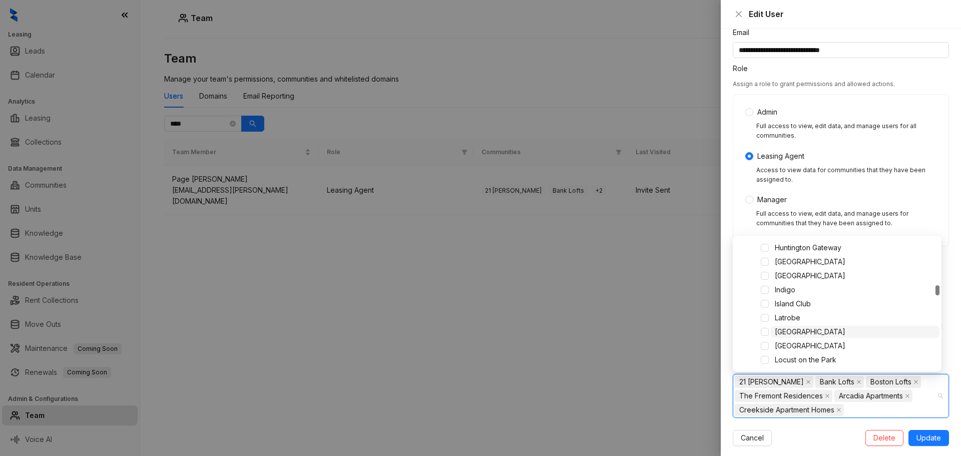
scroll to position [700, 0]
click at [814, 300] on span "[GEOGRAPHIC_DATA]" at bounding box center [810, 301] width 71 height 9
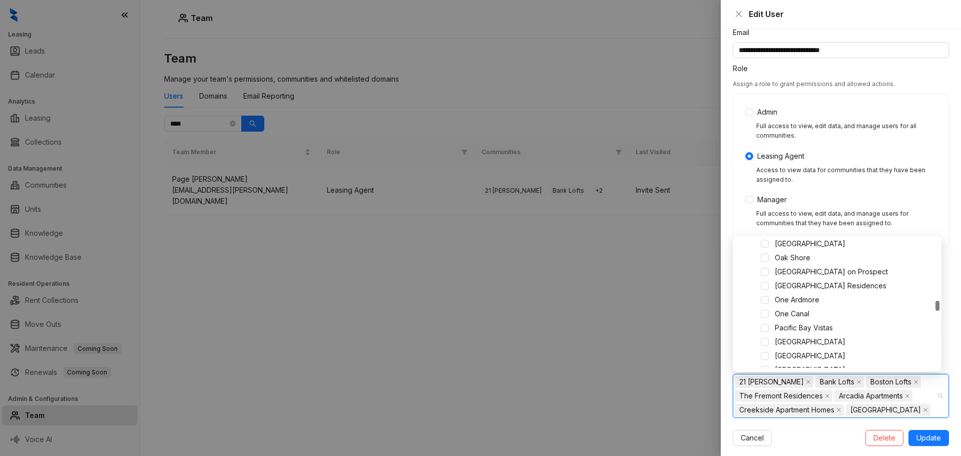
scroll to position [851, 0]
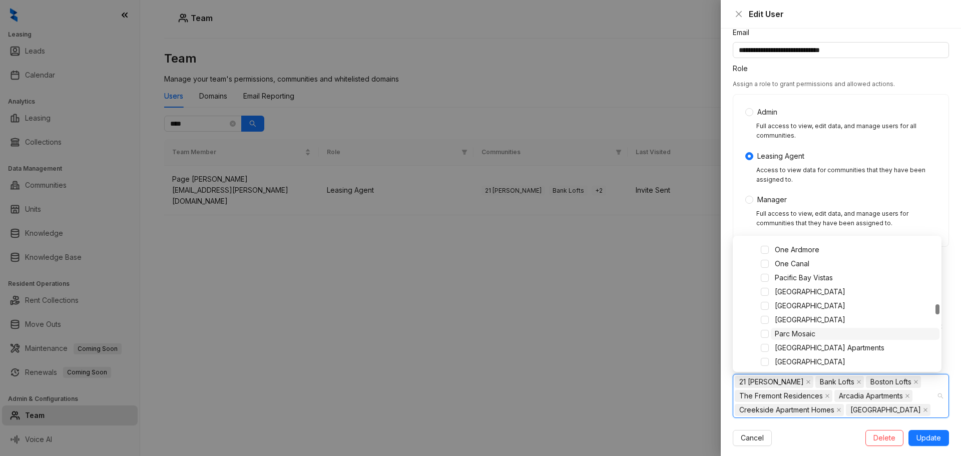
click at [810, 331] on span "Parc Mosaic" at bounding box center [795, 333] width 41 height 9
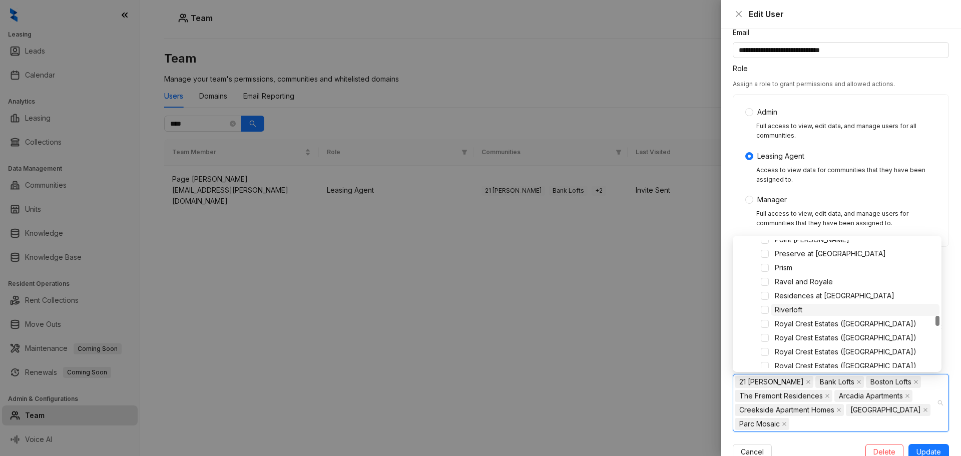
scroll to position [1051, 0]
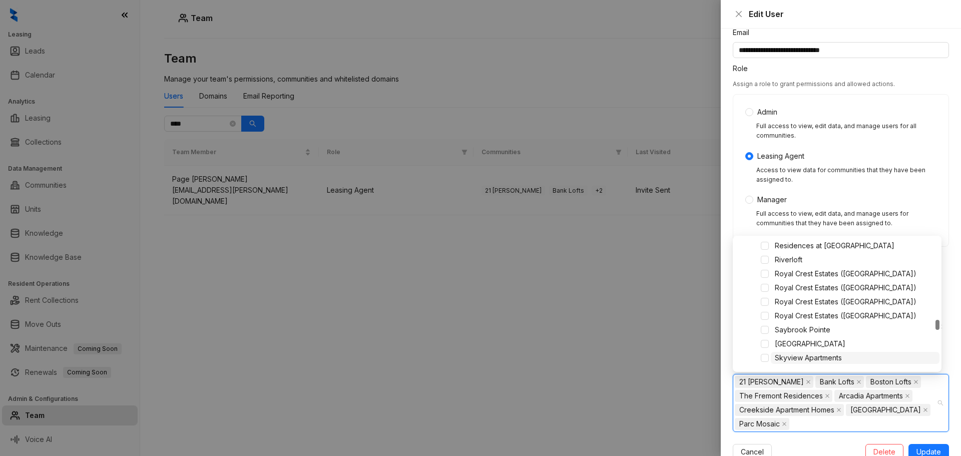
click at [829, 356] on span "Skyview Apartments" at bounding box center [808, 357] width 67 height 9
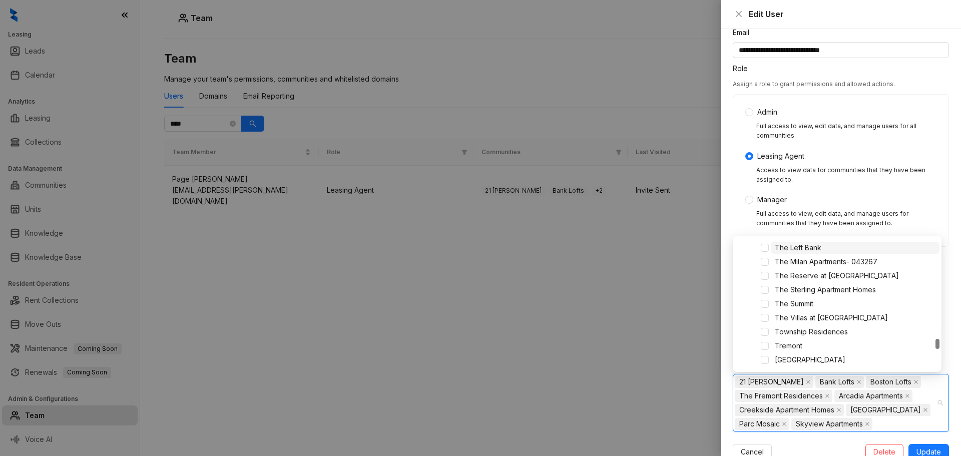
scroll to position [1351, 0]
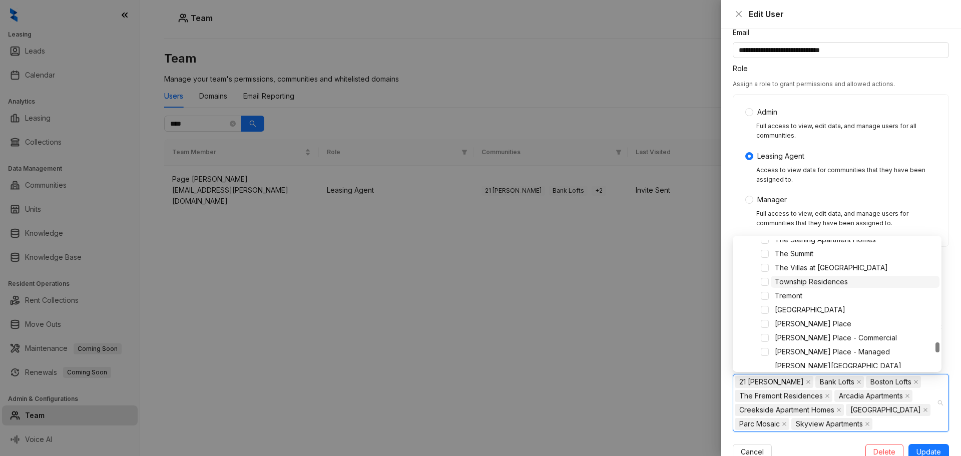
click at [845, 282] on span "Township Residences" at bounding box center [811, 281] width 73 height 9
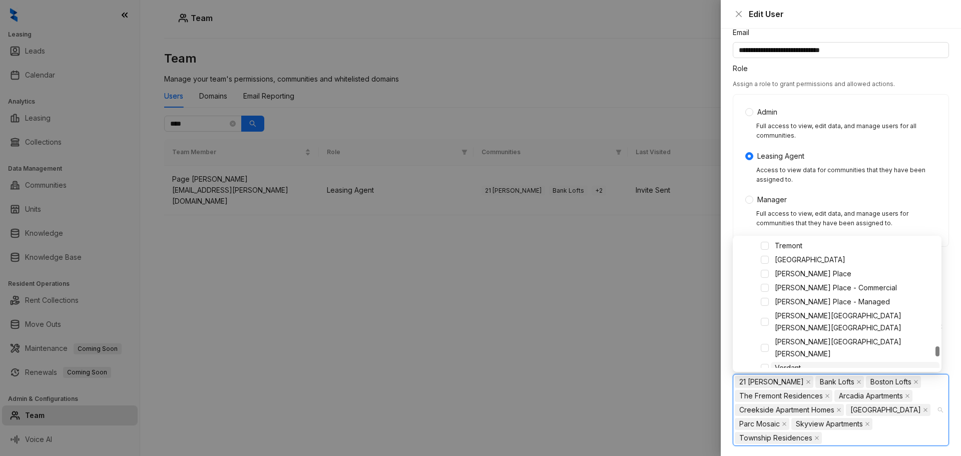
click at [798, 363] on span "Verdant" at bounding box center [788, 367] width 26 height 9
click at [803, 377] on span "Verona Apartments" at bounding box center [806, 381] width 63 height 9
click at [912, 437] on div "21 Fitzsimons Bank Lofts Boston Lofts The Fremont Residences Arcadia Apartments…" at bounding box center [836, 417] width 202 height 84
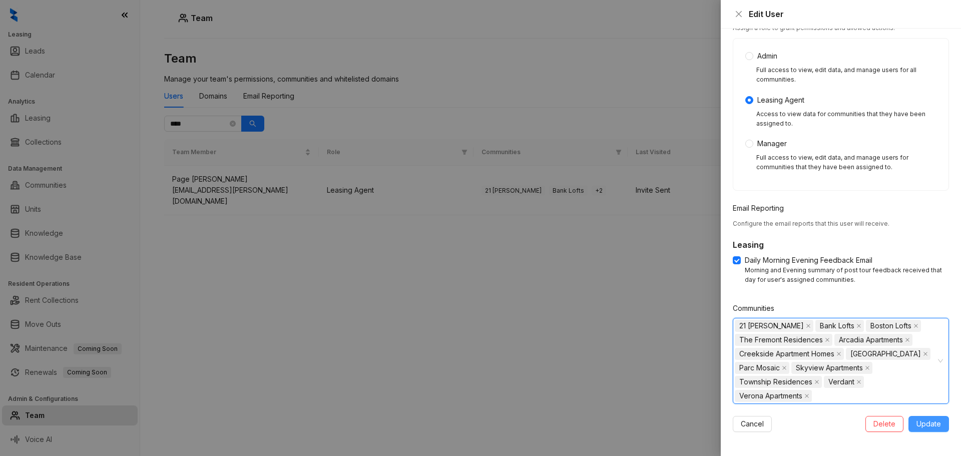
click at [917, 419] on span "Update" at bounding box center [928, 423] width 25 height 11
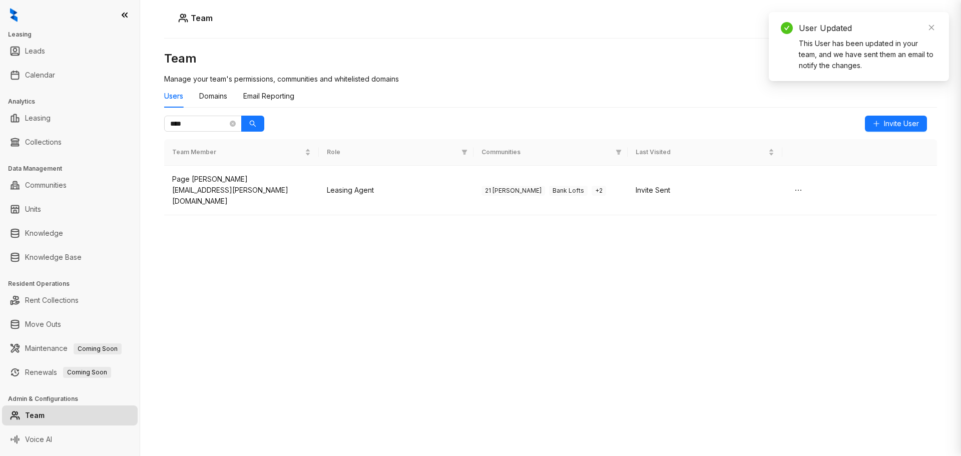
scroll to position [66, 0]
click at [489, 300] on div "Team Manage your team's permissions, communities and whitelisted domains Users …" at bounding box center [550, 207] width 773 height 313
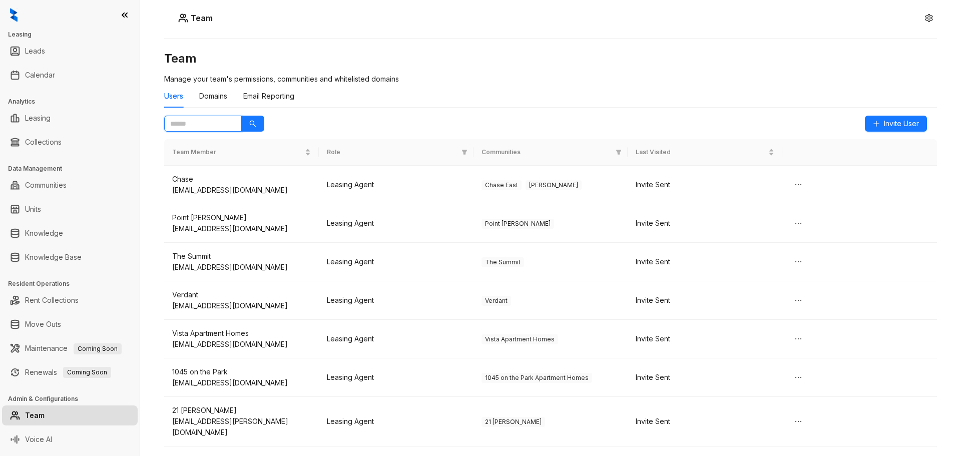
click at [196, 125] on input "text" at bounding box center [199, 123] width 58 height 11
type input "****"
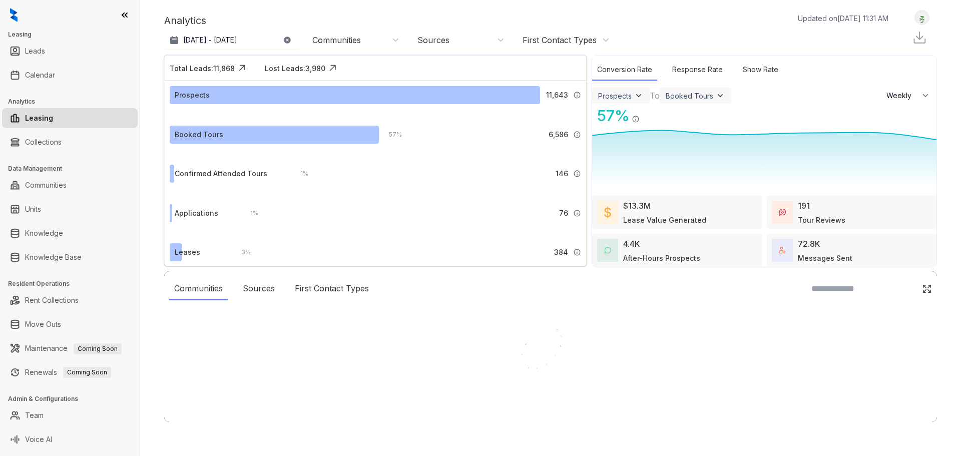
select select "******"
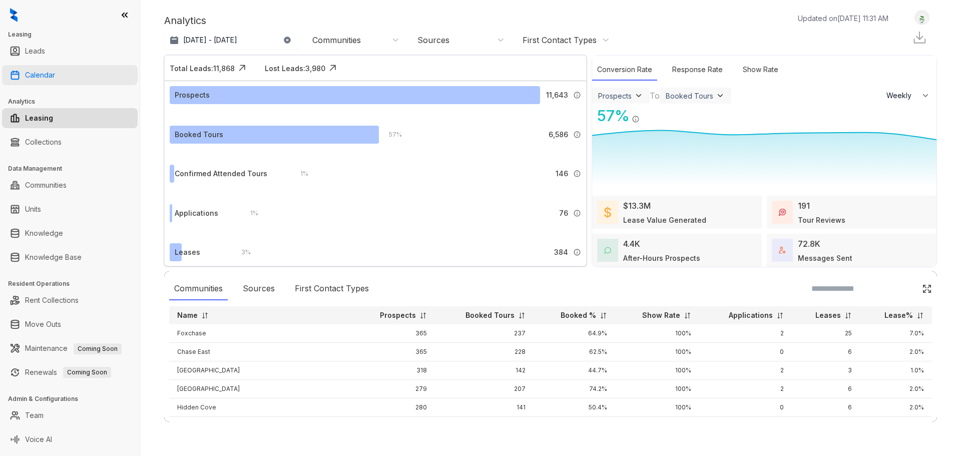
click at [55, 78] on link "Calendar" at bounding box center [40, 75] width 30 height 20
